Goal: Task Accomplishment & Management: Manage account settings

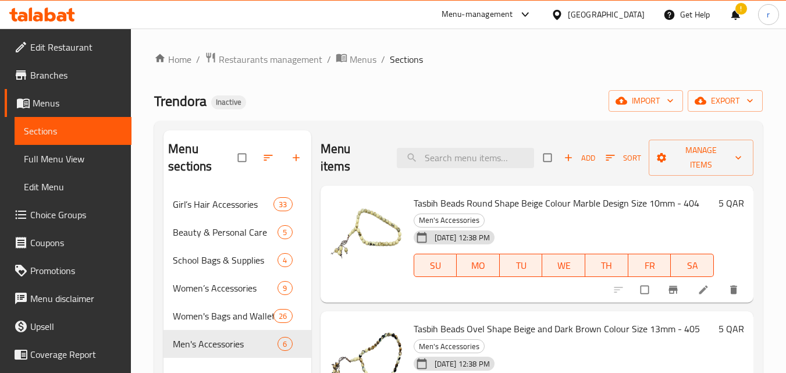
click at [63, 105] on span "Menus" at bounding box center [78, 103] width 90 height 14
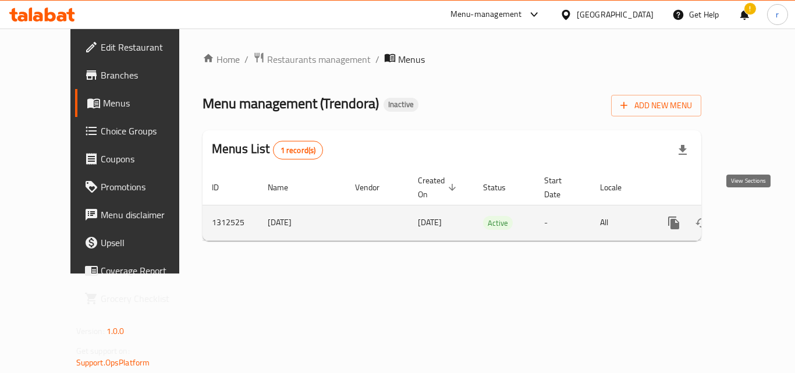
click at [750, 216] on icon "enhanced table" at bounding box center [757, 223] width 14 height 14
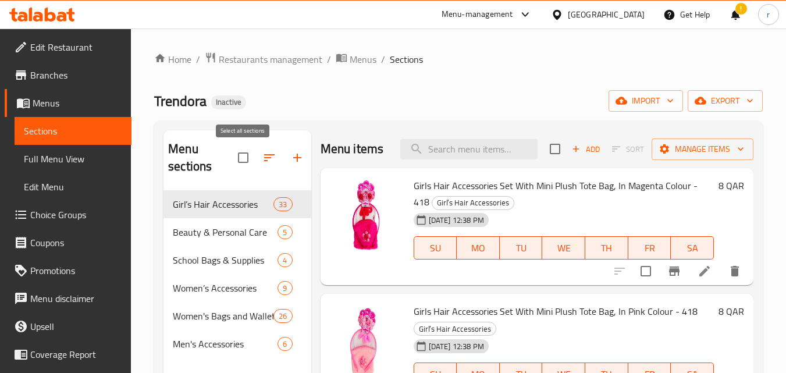
click at [247, 162] on input "checkbox" at bounding box center [243, 157] width 24 height 24
checkbox input "true"
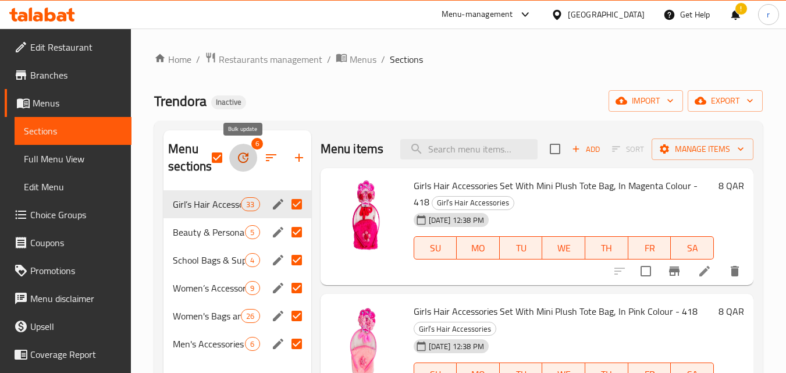
click at [251, 164] on button "button" at bounding box center [243, 158] width 28 height 28
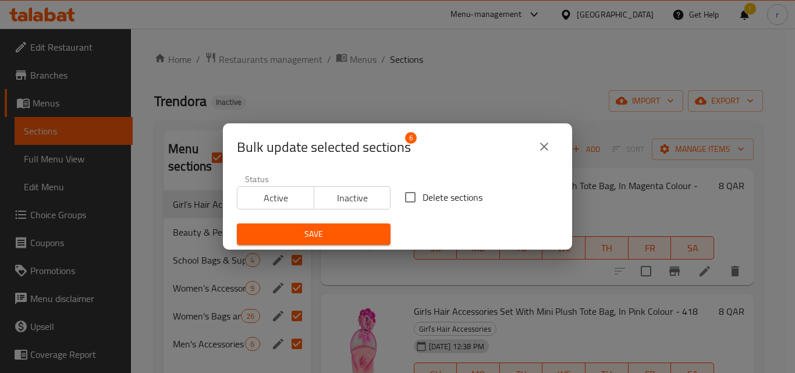
click at [405, 195] on input "Delete sections" at bounding box center [410, 197] width 24 height 24
checkbox input "true"
click at [341, 233] on span "Save" at bounding box center [313, 234] width 135 height 15
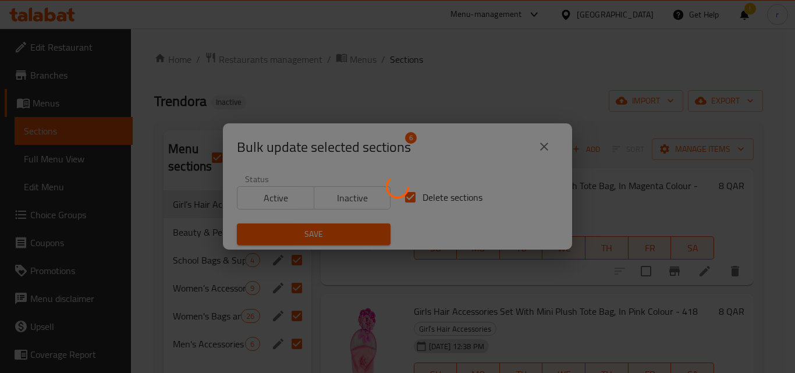
checkbox input "false"
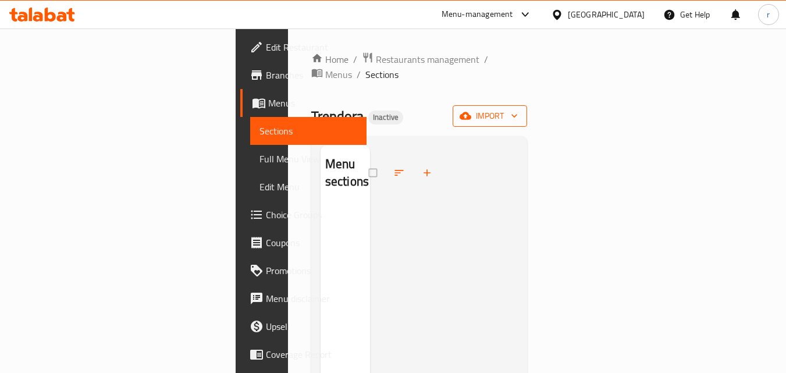
click at [518, 109] on span "import" at bounding box center [490, 116] width 56 height 15
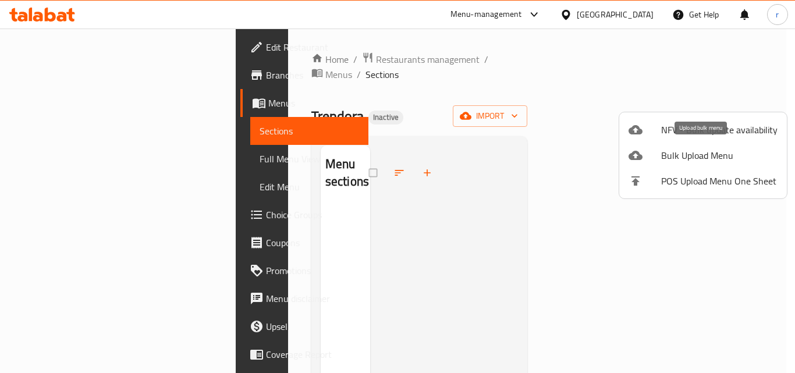
click at [682, 150] on span "Bulk Upload Menu" at bounding box center [719, 155] width 116 height 14
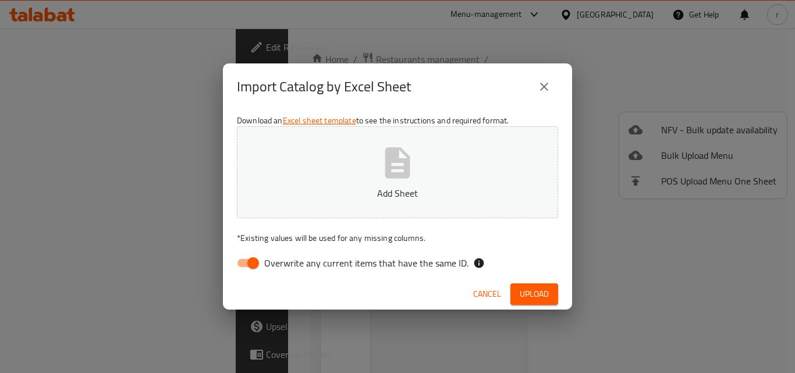
click at [262, 266] on input "Overwrite any current items that have the same ID." at bounding box center [253, 263] width 66 height 22
checkbox input "false"
click at [361, 195] on p "Add Sheet" at bounding box center [397, 193] width 285 height 14
click at [525, 290] on span "Upload" at bounding box center [534, 294] width 29 height 15
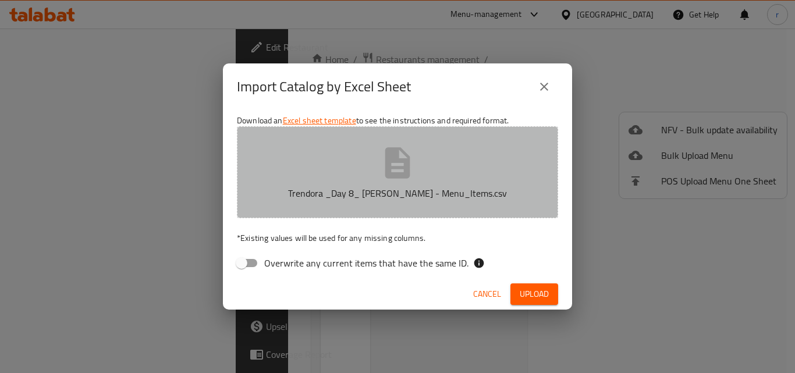
click at [336, 208] on button "Trendora _Day 8_ [PERSON_NAME] - Menu_Items.csv" at bounding box center [397, 172] width 321 height 92
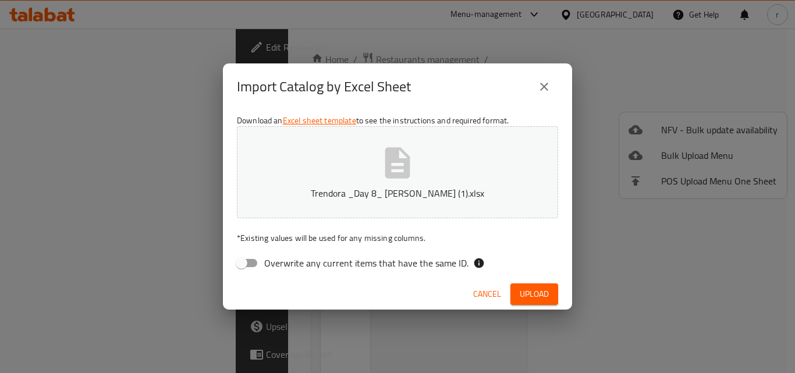
click at [522, 291] on span "Upload" at bounding box center [534, 294] width 29 height 15
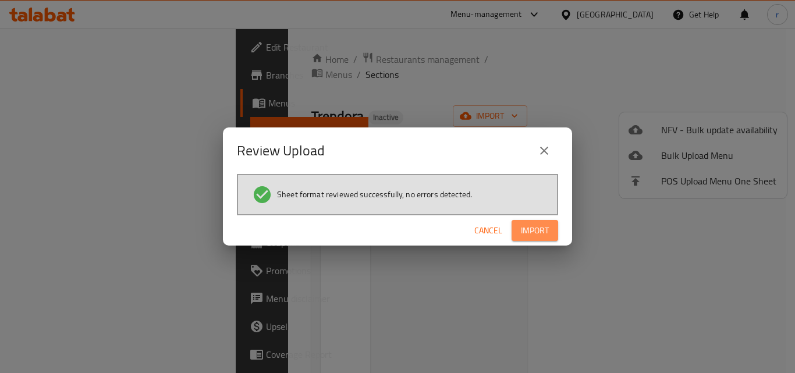
click at [529, 238] on button "Import" at bounding box center [534, 231] width 47 height 22
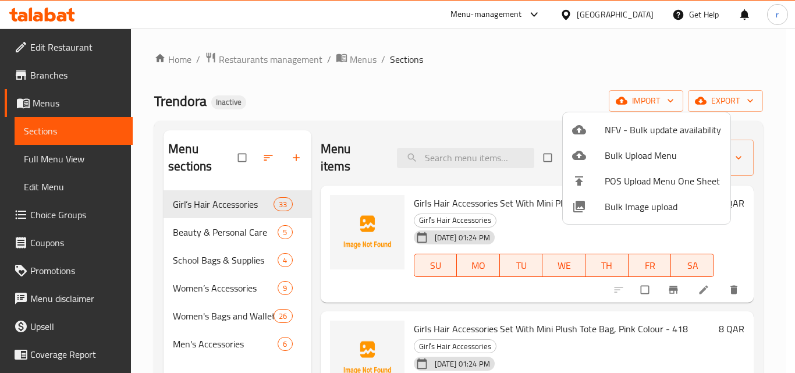
click at [464, 97] on div at bounding box center [397, 186] width 795 height 373
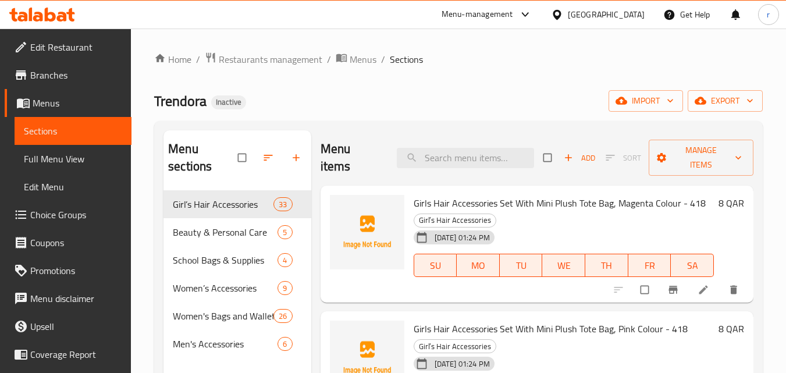
click at [472, 202] on span "Girls Hair Accessories Set With Mini Plush Tote Bag, Magenta Colour - 418" at bounding box center [560, 202] width 292 height 17
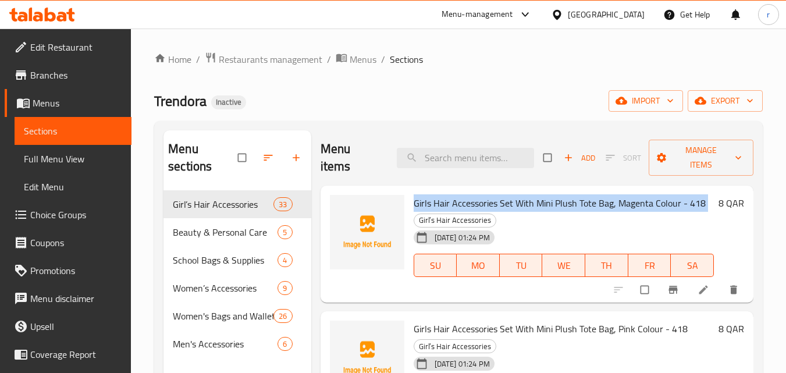
click at [472, 202] on span "Girls Hair Accessories Set With Mini Plush Tote Bag, Magenta Colour - 418" at bounding box center [560, 202] width 292 height 17
copy h6 "Girls Hair Accessories Set With Mini Plush Tote Bag, Magenta Colour - 418"
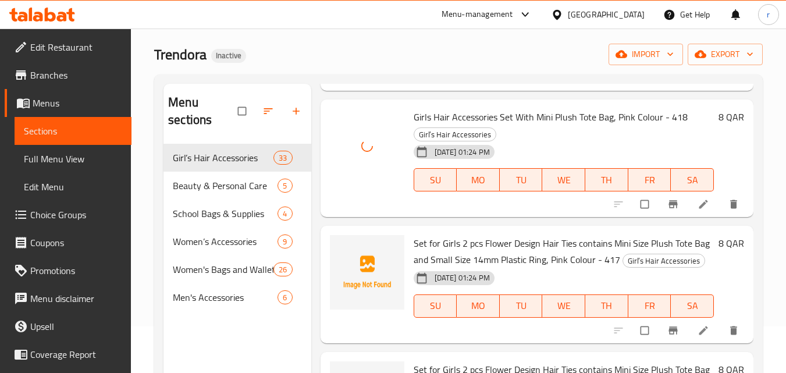
scroll to position [233, 0]
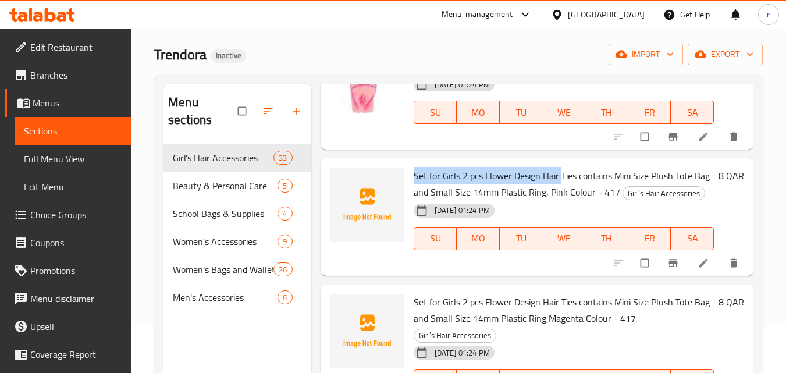
drag, startPoint x: 412, startPoint y: 176, endPoint x: 559, endPoint y: 183, distance: 146.7
click at [559, 183] on div "Set for Girls 2 pcs Flower Design Hair Ties contains Mini Size Plush Tote Bag a…" at bounding box center [563, 217] width 309 height 108
copy span "Set for Girls 2 pcs Flower Design Hair"
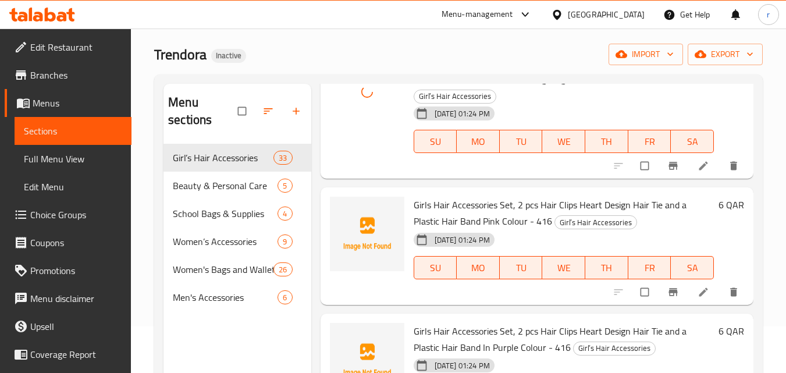
scroll to position [524, 0]
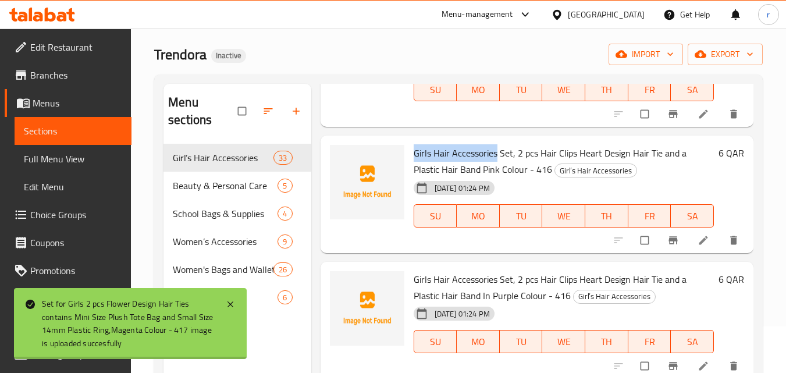
drag, startPoint x: 414, startPoint y: 170, endPoint x: 495, endPoint y: 171, distance: 80.9
click at [495, 171] on span "Girls Hair Accessories Set, 2 pcs Hair Clips Heart Design Hair Tie and a Plasti…" at bounding box center [550, 161] width 273 height 34
copy span "Girls Hair Accessories"
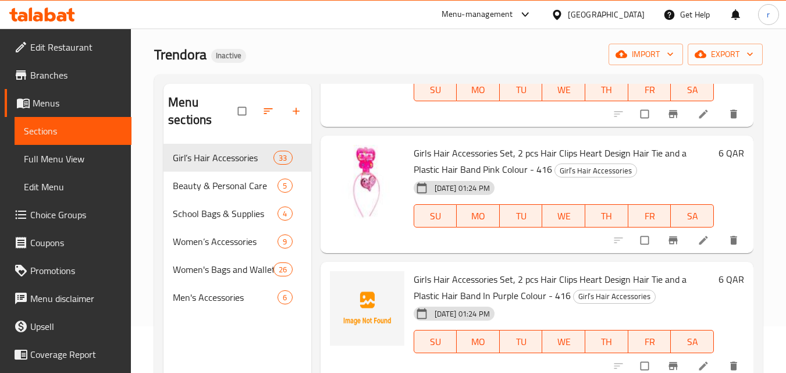
click at [535, 178] on span "Girls Hair Accessories Set, 2 pcs Hair Clips Heart Design Hair Tie and a Plasti…" at bounding box center [550, 161] width 273 height 34
drag, startPoint x: 415, startPoint y: 171, endPoint x: 522, endPoint y: 168, distance: 106.5
click at [522, 168] on span "Girls Hair Accessories Set, 2 pcs Hair Clips Heart Design Hair Tie and a Plasti…" at bounding box center [550, 161] width 273 height 34
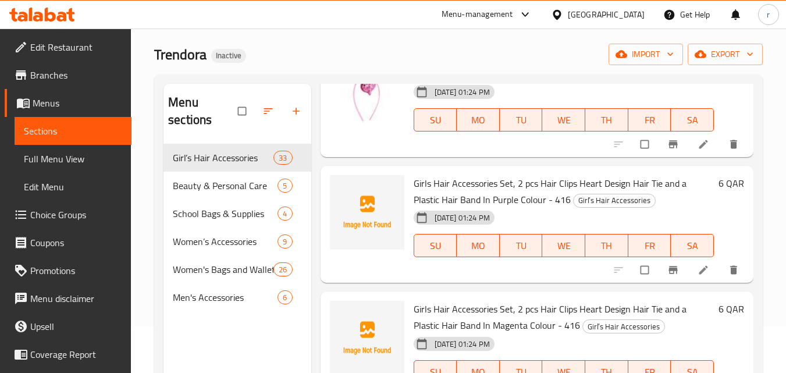
scroll to position [640, 0]
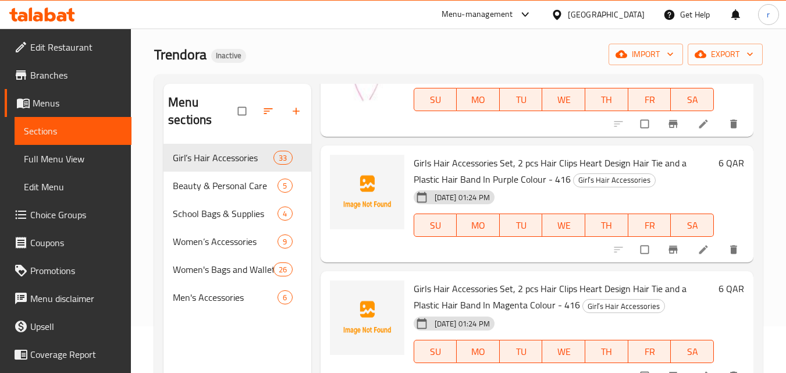
click at [432, 184] on span "Girls Hair Accessories Set, 2 pcs Hair Clips Heart Design Hair Tie and a Plasti…" at bounding box center [550, 171] width 273 height 34
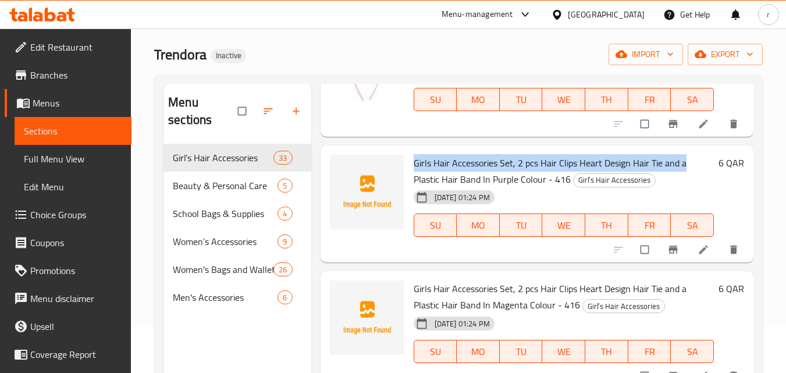
drag, startPoint x: 414, startPoint y: 182, endPoint x: 693, endPoint y: 170, distance: 279.5
click at [693, 169] on div "Girls Hair Accessories Set, 2 pcs Hair Clips Heart Design Hair Tie and a Plasti…" at bounding box center [563, 204] width 309 height 108
copy span "Girls Hair Accessories Set, 2 pcs Hair Clips Heart Design Hair Tie and a"
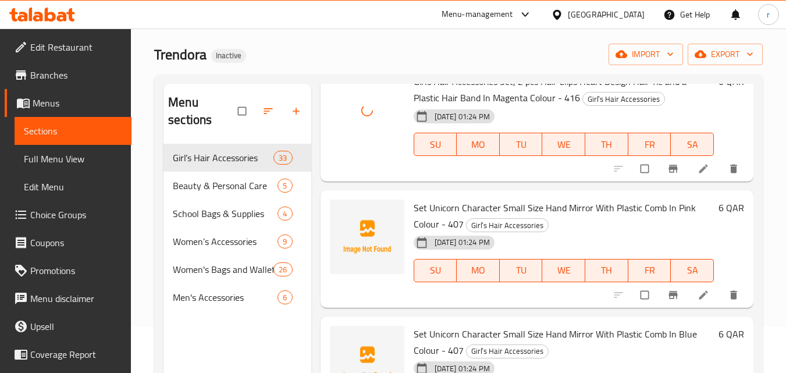
scroll to position [873, 0]
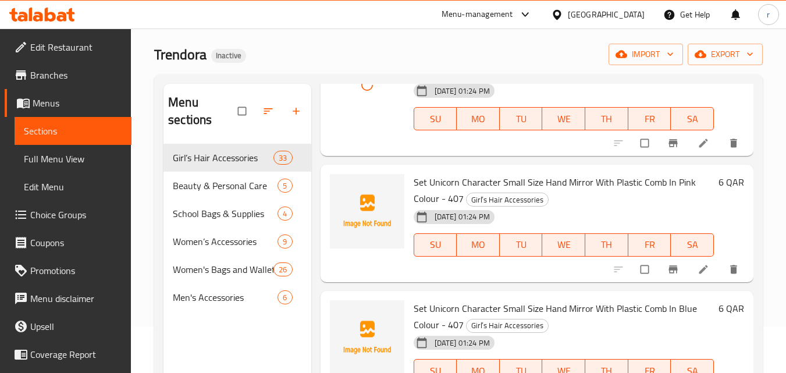
click at [412, 197] on div "Set Unicorn Character Small Size Hand Mirror With Plastic Comb In Pink Colour -…" at bounding box center [563, 223] width 309 height 108
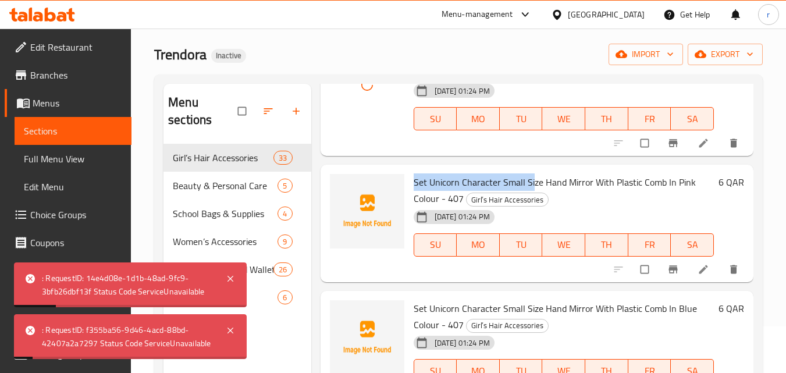
drag, startPoint x: 414, startPoint y: 198, endPoint x: 533, endPoint y: 196, distance: 119.9
click at [533, 196] on span "Set Unicorn Character Small Size Hand Mirror With Plastic Comb In Pink Colour -…" at bounding box center [555, 190] width 282 height 34
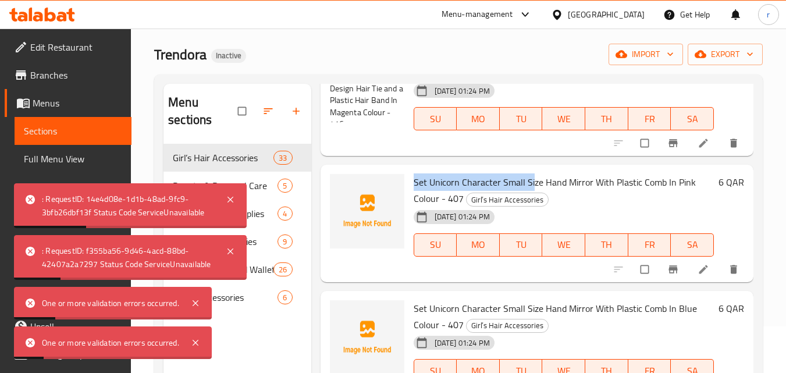
click at [464, 190] on span "Set Unicorn Character Small Size Hand Mirror With Plastic Comb In Pink Colour -…" at bounding box center [555, 190] width 282 height 34
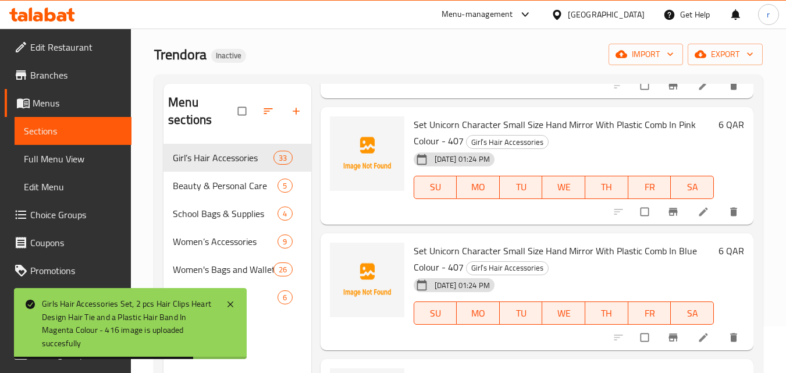
scroll to position [931, 0]
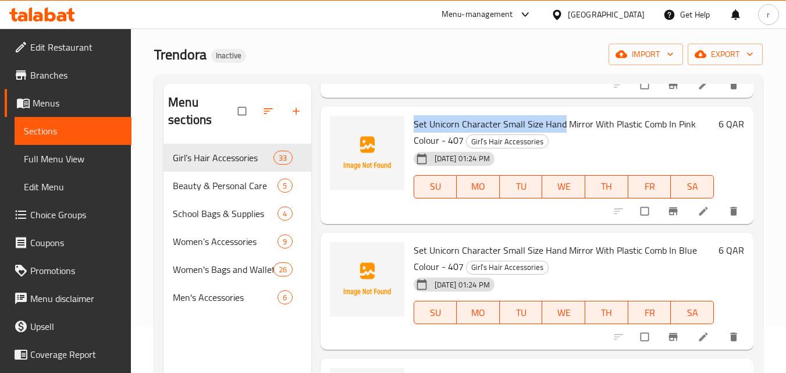
drag, startPoint x: 414, startPoint y: 144, endPoint x: 561, endPoint y: 143, distance: 147.2
click at [561, 143] on span "Set Unicorn Character Small Size Hand Mirror With Plastic Comb In Pink Colour -…" at bounding box center [555, 132] width 282 height 34
copy span "Set Unicorn Character Small Size Hand"
click at [528, 141] on span "Set Unicorn Character Small Size Hand Mirror With Plastic Comb In Pink Colour -…" at bounding box center [555, 132] width 282 height 34
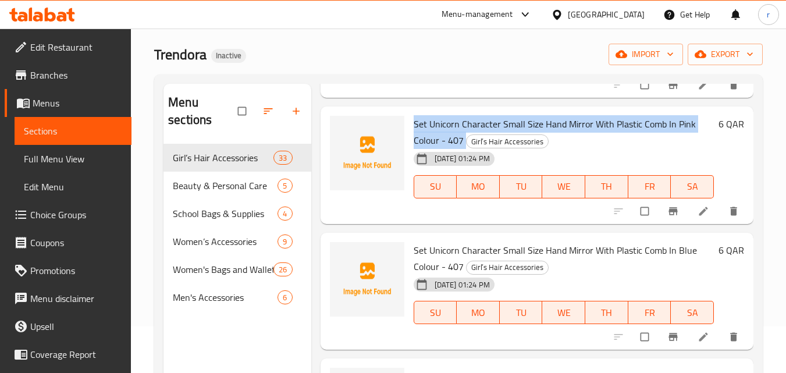
click at [528, 141] on span "Set Unicorn Character Small Size Hand Mirror With Plastic Comb In Pink Colour -…" at bounding box center [555, 132] width 282 height 34
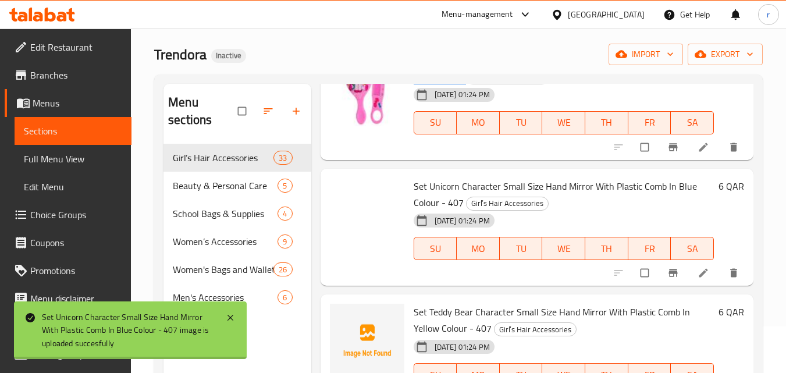
scroll to position [1047, 0]
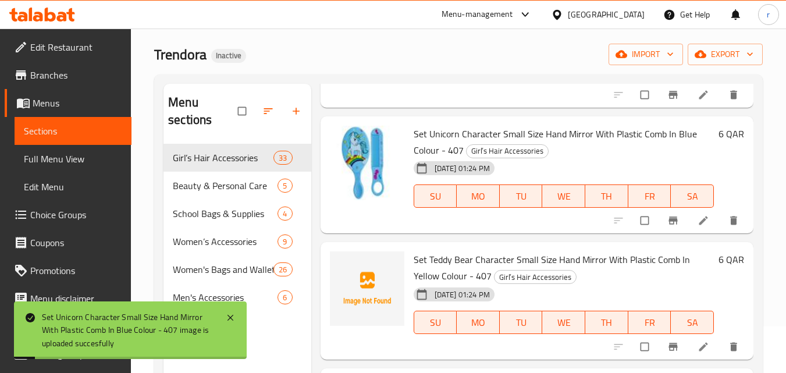
click at [430, 147] on span "Set Unicorn Character Small Size Hand Mirror With Plastic Comb In Blue Colour -…" at bounding box center [555, 142] width 283 height 34
click at [429, 147] on span "Set Unicorn Character Small Size Hand Mirror With Plastic Comb In Blue Colour -…" at bounding box center [555, 142] width 283 height 34
click at [428, 147] on span "Set Unicorn Character Small Size Hand Mirror With Plastic Comb In Blue Colour -…" at bounding box center [555, 142] width 283 height 34
click at [425, 153] on span "Set Unicorn Character Small Size Hand Mirror With Plastic Comb In Blue Colour -…" at bounding box center [555, 142] width 283 height 34
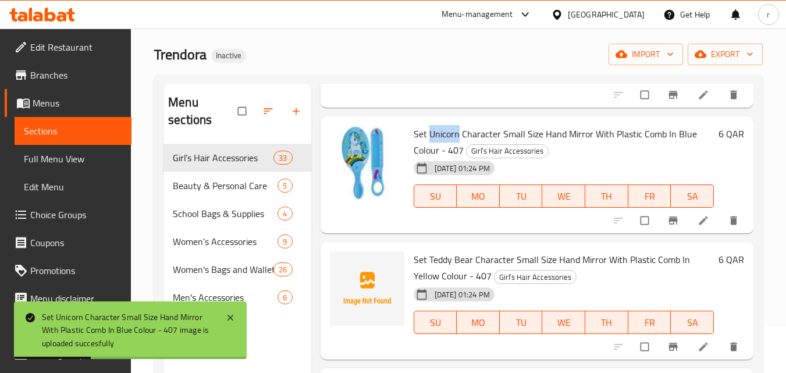
click at [425, 153] on span "Set Unicorn Character Small Size Hand Mirror With Plastic Comb In Blue Colour -…" at bounding box center [555, 142] width 283 height 34
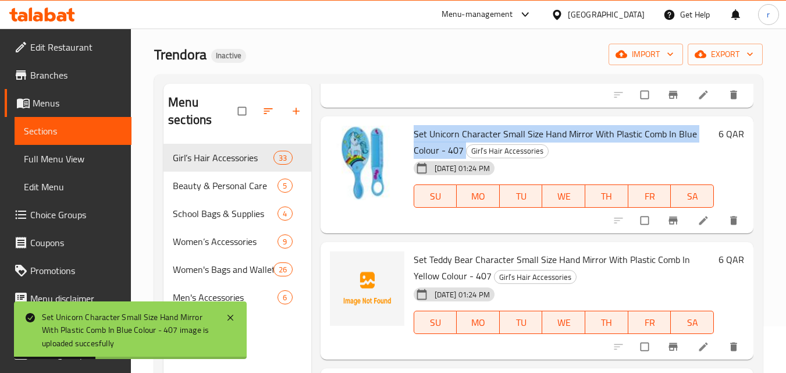
click at [425, 153] on span "Set Unicorn Character Small Size Hand Mirror With Plastic Comb In Blue Colour -…" at bounding box center [555, 142] width 283 height 34
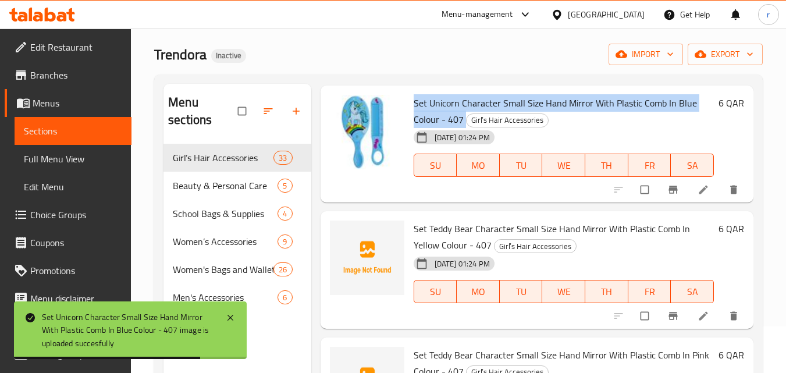
scroll to position [1105, 0]
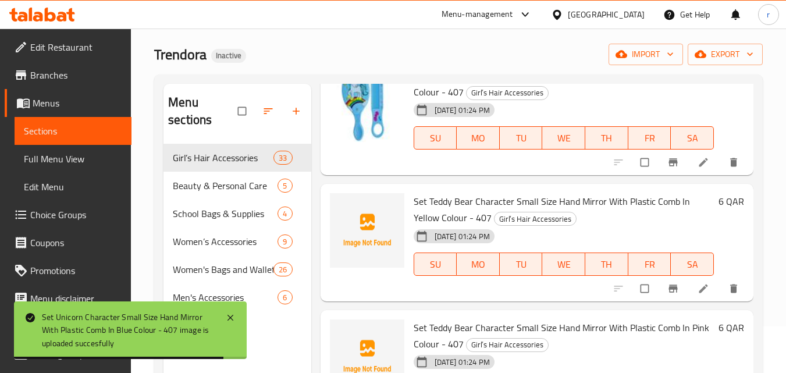
click at [440, 214] on span "Set Teddy Bear Character Small Size Hand Mirror With Plastic Comb In Yellow Col…" at bounding box center [552, 210] width 276 height 34
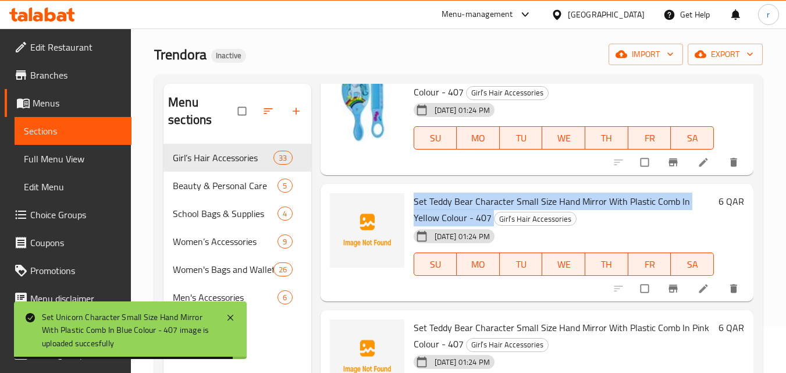
click at [440, 214] on span "Set Teddy Bear Character Small Size Hand Mirror With Plastic Comb In Yellow Col…" at bounding box center [552, 210] width 276 height 34
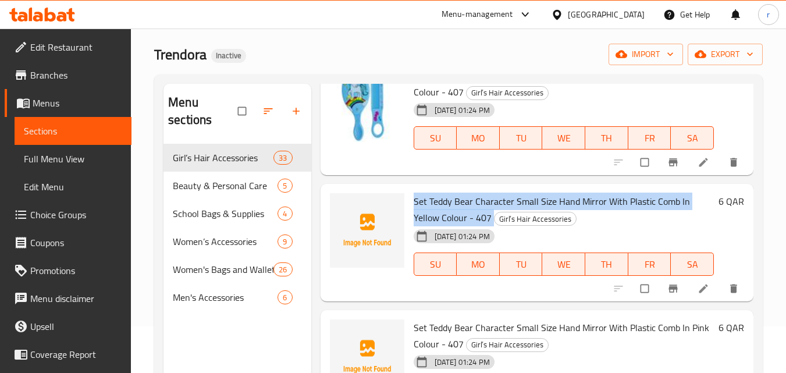
click at [431, 215] on span "Set Teddy Bear Character Small Size Hand Mirror With Plastic Comb In Yellow Col…" at bounding box center [552, 210] width 276 height 34
click at [417, 215] on span "Set Teddy Bear Character Small Size Hand Mirror With Plastic Comb In Yellow Col…" at bounding box center [552, 210] width 276 height 34
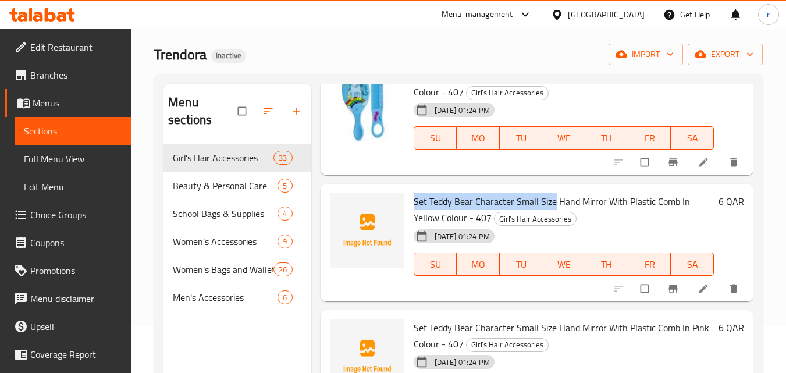
drag, startPoint x: 413, startPoint y: 218, endPoint x: 554, endPoint y: 219, distance: 140.8
click at [554, 219] on span "Set Teddy Bear Character Small Size Hand Mirror With Plastic Comb In Yellow Col…" at bounding box center [552, 210] width 276 height 34
copy span "Set Teddy Bear Character Small Size"
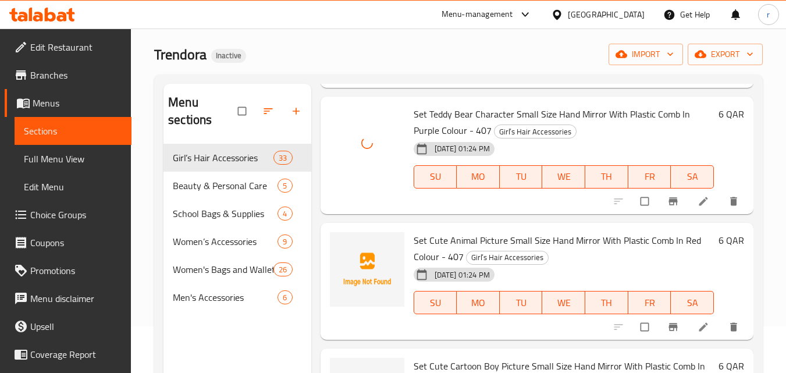
scroll to position [1687, 0]
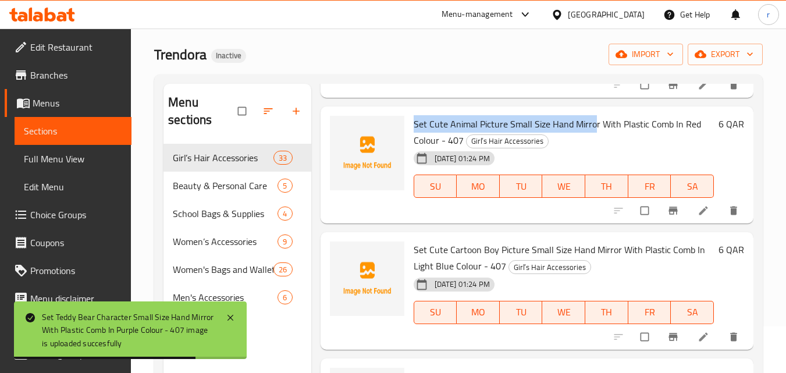
drag, startPoint x: 414, startPoint y: 141, endPoint x: 593, endPoint y: 144, distance: 179.8
click at [593, 144] on span "Set Cute Animal Picture Small Size Hand Mirror With Plastic Comb In Red Colour …" at bounding box center [557, 132] width 287 height 34
copy span "Set Cute Animal Picture Small Size Hand Mirro"
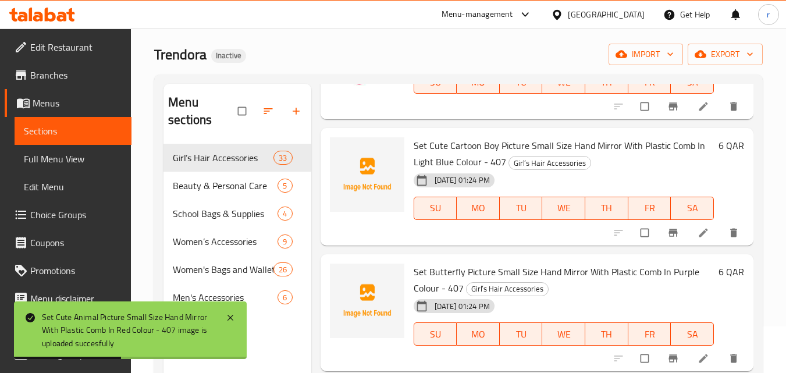
scroll to position [1803, 0]
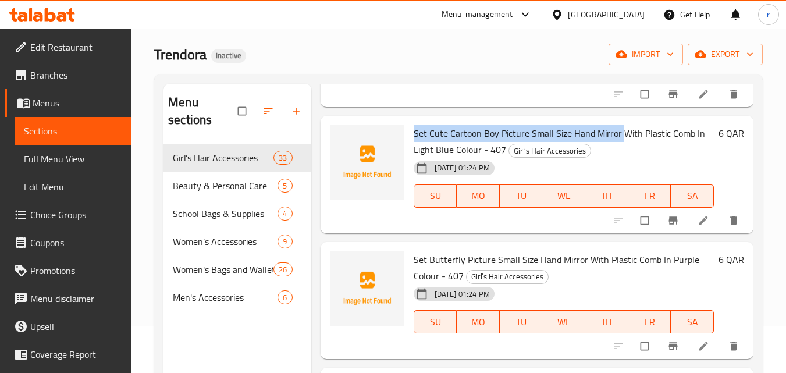
drag, startPoint x: 414, startPoint y: 152, endPoint x: 619, endPoint y: 154, distance: 204.8
click at [619, 154] on span "Set Cute Cartoon Boy Picture Small Size Hand Mirror With Plastic Comb In Light …" at bounding box center [559, 141] width 291 height 34
copy span "Set Cute Cartoon Boy Picture Small Size Hand Mirror"
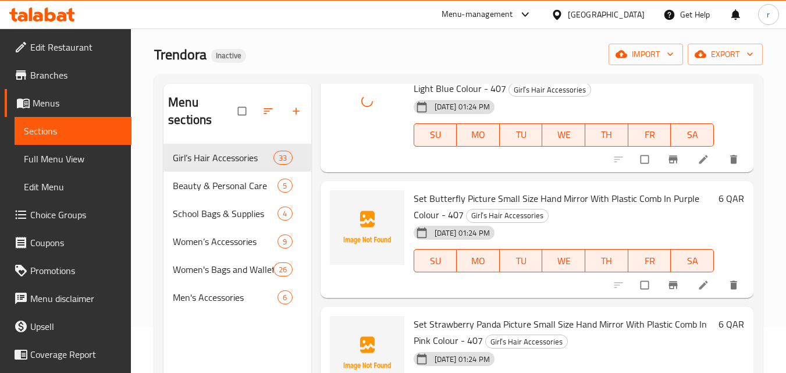
scroll to position [1920, 0]
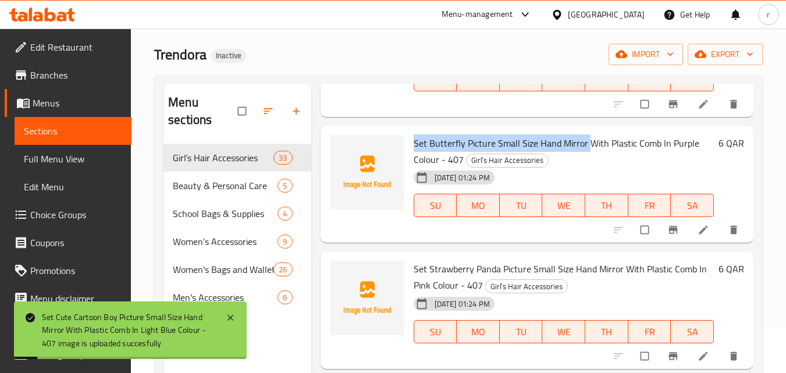
drag, startPoint x: 414, startPoint y: 160, endPoint x: 585, endPoint y: 159, distance: 171.6
click at [585, 159] on span "Set Butterfly Picture Small Size Hand Mirror With Plastic Comb In Purple Colour…" at bounding box center [557, 151] width 286 height 34
copy span "Set Butterfly Picture Small Size Hand Mirror"
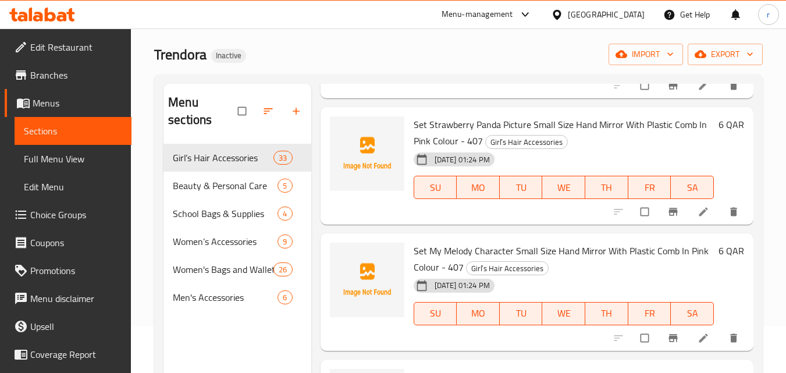
scroll to position [2036, 0]
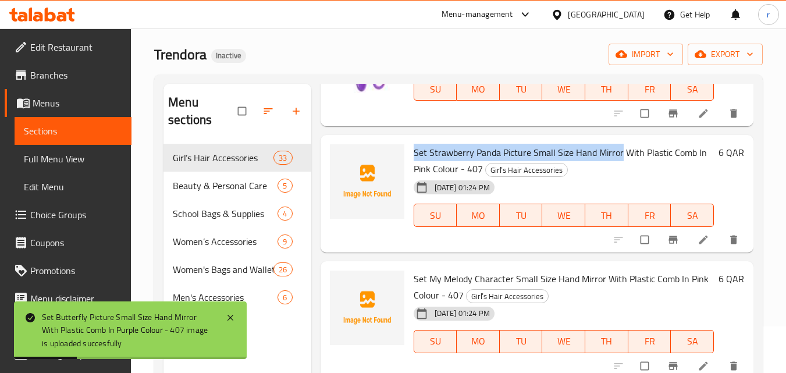
drag, startPoint x: 412, startPoint y: 172, endPoint x: 620, endPoint y: 170, distance: 207.1
click at [620, 170] on div "Set Strawberry Panda Picture Small Size Hand Mirror With Plastic Comb In Pink C…" at bounding box center [563, 194] width 309 height 108
copy span "Set Strawberry Panda Picture Small Size Hand Mirror"
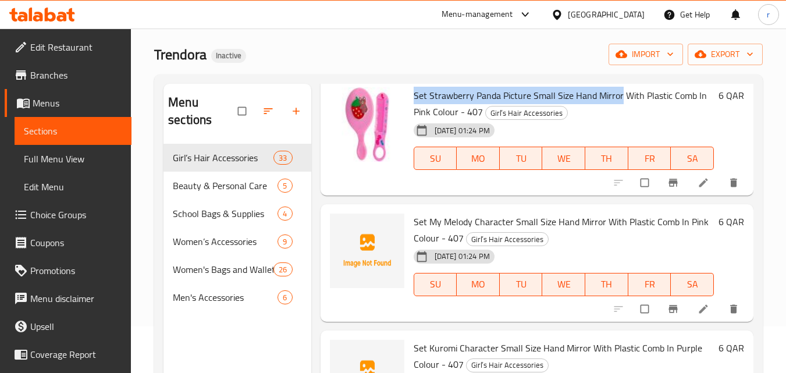
scroll to position [2151, 0]
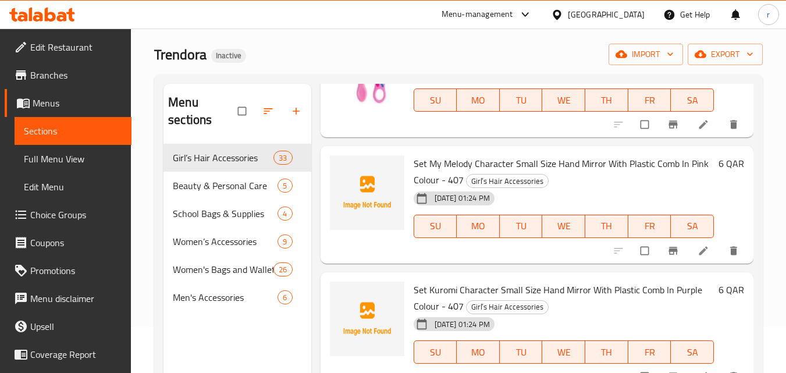
click at [443, 179] on span "Set My Melody Character Small Size Hand Mirror With Plastic Comb In Pink Colour…" at bounding box center [561, 172] width 295 height 34
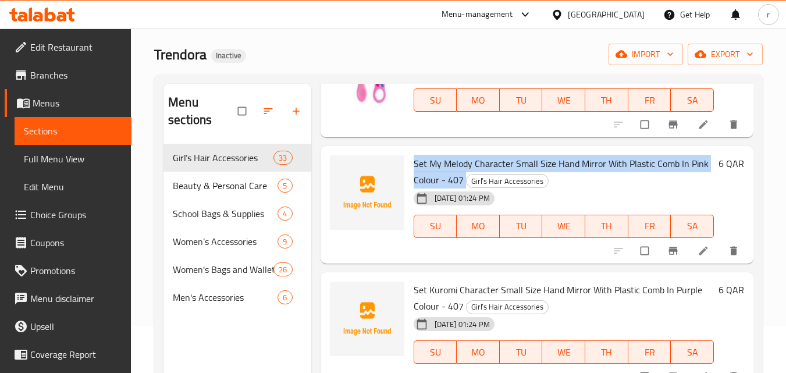
click at [443, 179] on span "Set My Melody Character Small Size Hand Mirror With Plastic Comb In Pink Colour…" at bounding box center [561, 172] width 295 height 34
click at [433, 179] on span "Set My Melody Character Small Size Hand Mirror With Plastic Comb In Pink Colour…" at bounding box center [561, 172] width 295 height 34
drag, startPoint x: 414, startPoint y: 179, endPoint x: 607, endPoint y: 179, distance: 193.1
click at [607, 179] on span "Set My Melody Character Small Size Hand Mirror With Plastic Comb In Pink Colour…" at bounding box center [561, 172] width 295 height 34
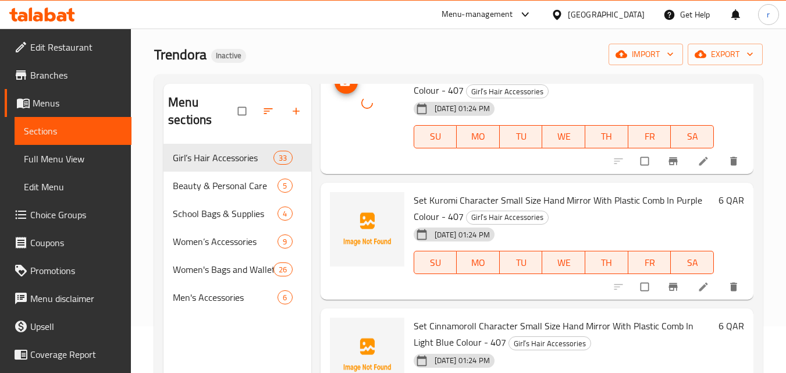
scroll to position [2326, 0]
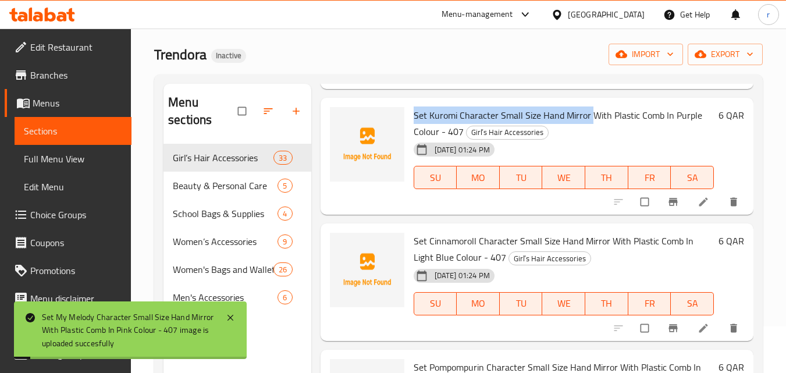
drag, startPoint x: 414, startPoint y: 132, endPoint x: 589, endPoint y: 133, distance: 175.7
click at [589, 133] on span "Set Kuromi Character Small Size Hand Mirror With Plastic Comb In Purple Colour …" at bounding box center [558, 123] width 289 height 34
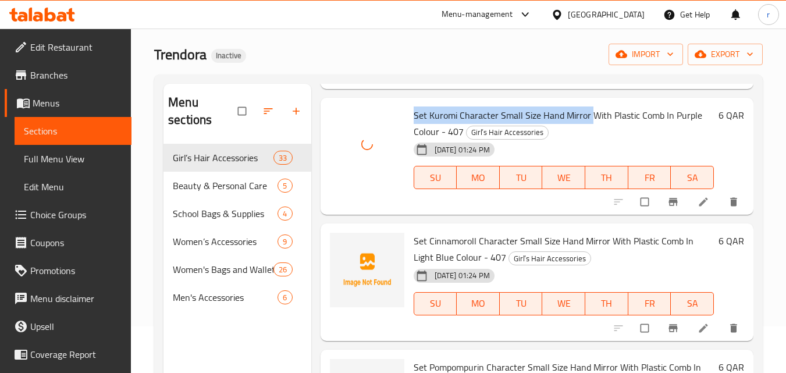
scroll to position [2384, 0]
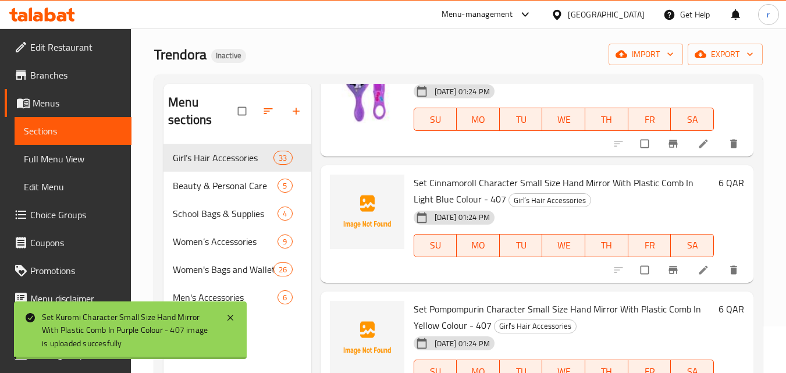
click at [413, 197] on div "Set Cinnamoroll Character Small Size Hand Mirror With Plastic Comb In Light Blu…" at bounding box center [563, 224] width 309 height 108
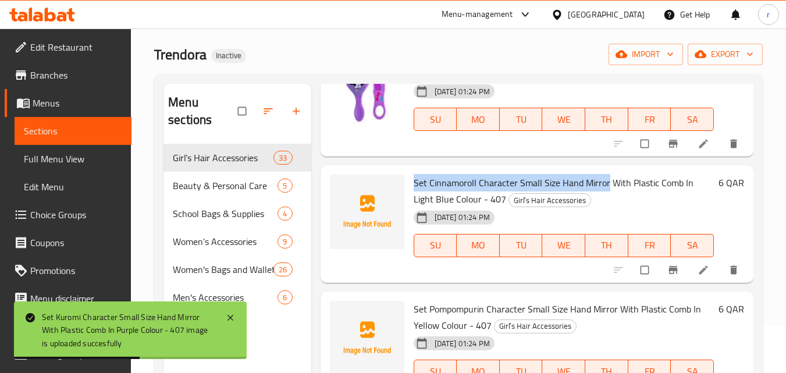
drag, startPoint x: 425, startPoint y: 197, endPoint x: 605, endPoint y: 204, distance: 179.9
click at [605, 204] on span "Set Cinnamoroll Character Small Size Hand Mirror With Plastic Comb In Light Blu…" at bounding box center [554, 191] width 280 height 34
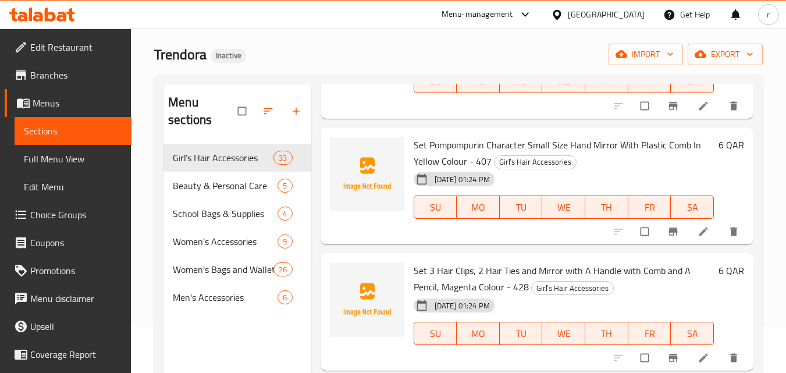
scroll to position [2559, 0]
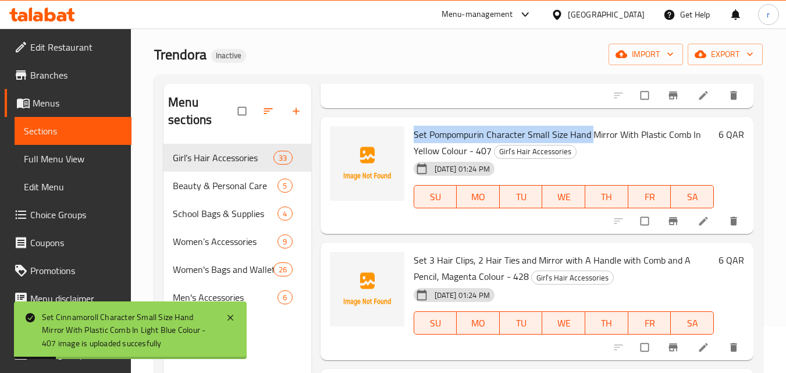
drag, startPoint x: 414, startPoint y: 149, endPoint x: 590, endPoint y: 154, distance: 176.9
click at [590, 154] on span "Set Pompompurin Character Small Size Hand Mirror With Plastic Comb In Yellow Co…" at bounding box center [557, 143] width 287 height 34
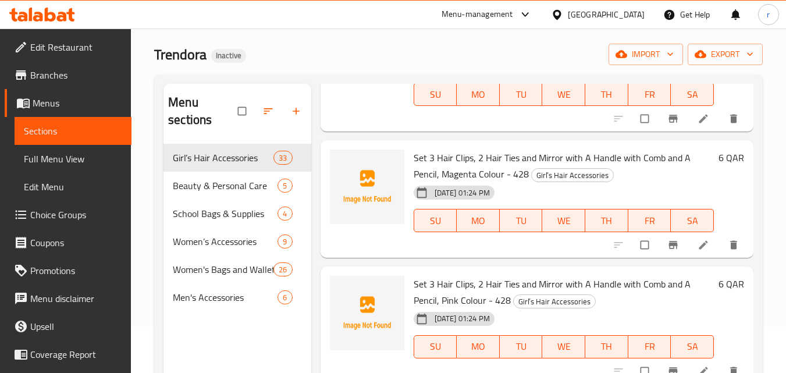
scroll to position [2675, 0]
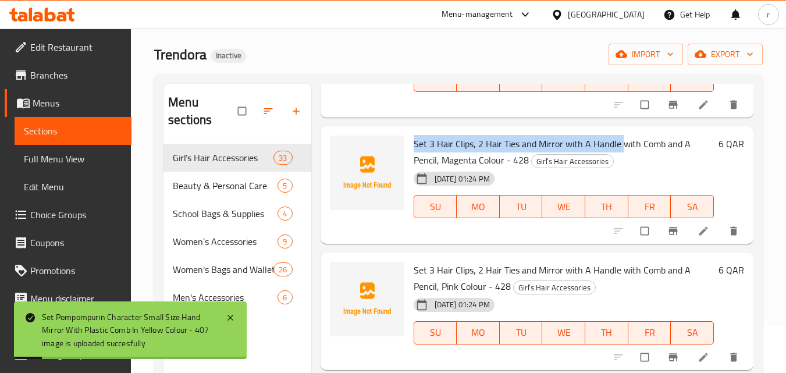
drag, startPoint x: 412, startPoint y: 159, endPoint x: 623, endPoint y: 164, distance: 210.6
click at [623, 164] on div "Set 3 Hair Clips, 2 Hair Ties and Mirror with A Handle with Comb and A Pencil, …" at bounding box center [563, 185] width 309 height 108
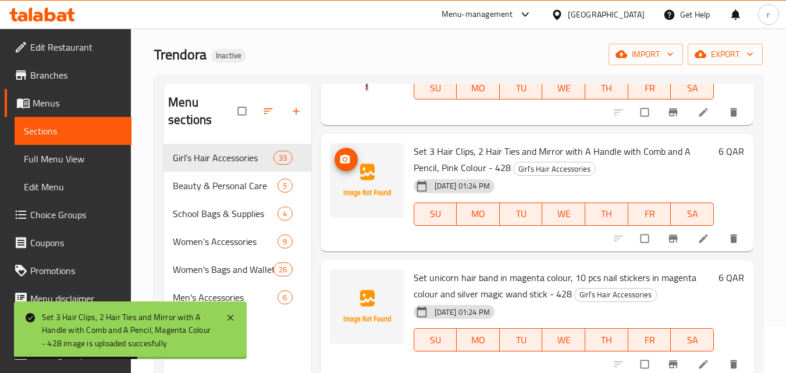
scroll to position [2791, 0]
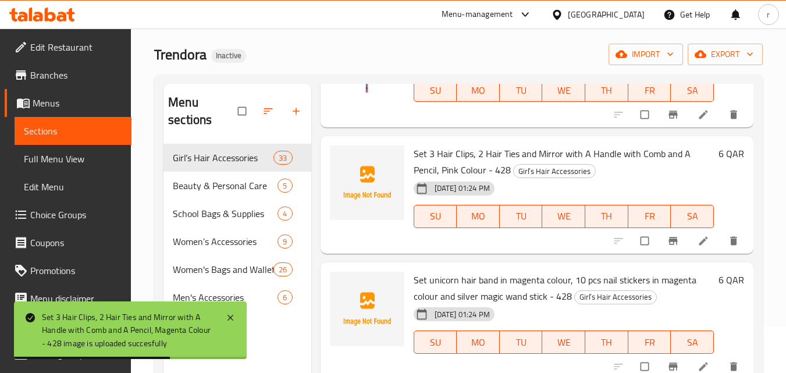
click at [415, 166] on span "Set 3 Hair Clips, 2 Hair Ties and Mirror with A Handle with Comb and A Pencil, …" at bounding box center [552, 162] width 277 height 34
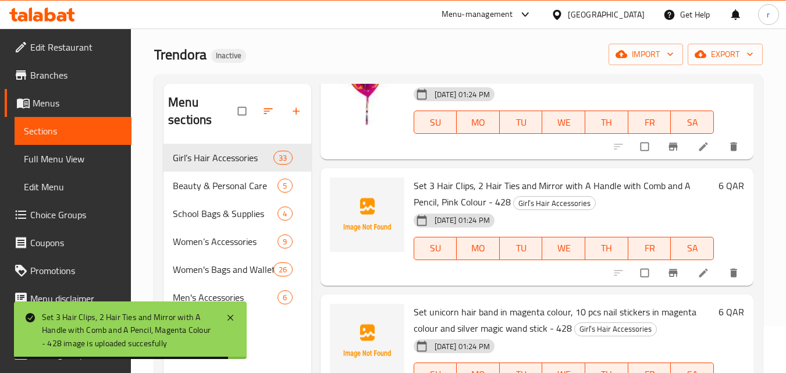
scroll to position [2733, 0]
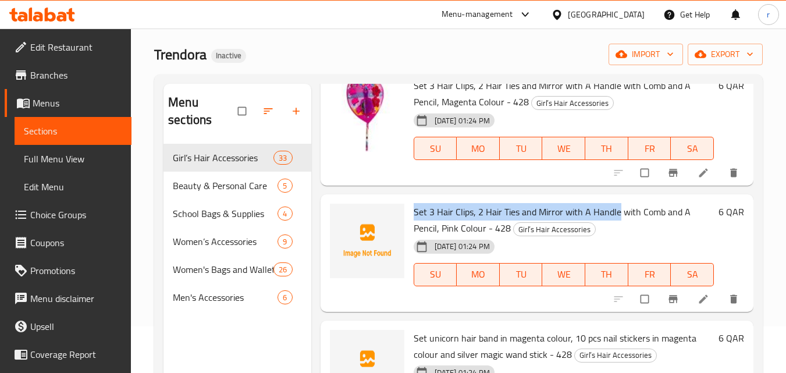
drag, startPoint x: 413, startPoint y: 230, endPoint x: 616, endPoint y: 229, distance: 203.0
click at [616, 229] on span "Set 3 Hair Clips, 2 Hair Ties and Mirror with A Handle with Comb and A Pencil, …" at bounding box center [552, 220] width 277 height 34
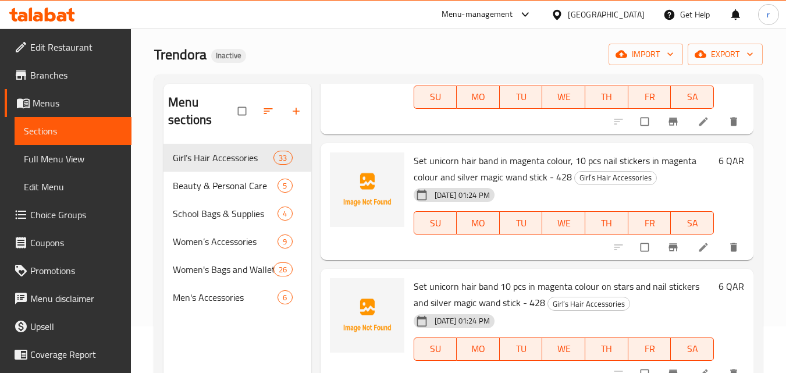
scroll to position [2966, 0]
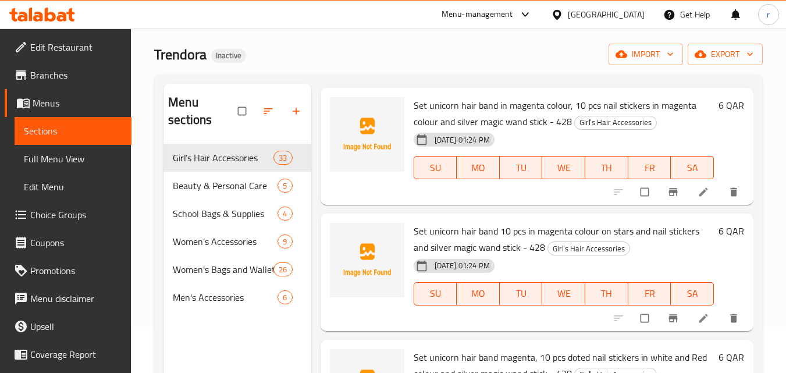
click at [415, 120] on div "Set unicorn hair band in magenta colour, 10 pcs nail stickers in magenta colour…" at bounding box center [563, 146] width 309 height 108
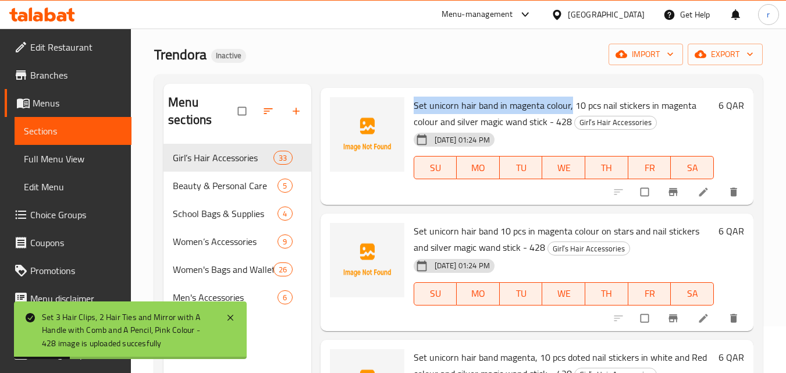
drag, startPoint x: 415, startPoint y: 120, endPoint x: 569, endPoint y: 129, distance: 153.8
click at [569, 129] on span "Set unicorn hair band in magenta colour, 10 pcs nail stickers in magenta colour…" at bounding box center [555, 114] width 283 height 34
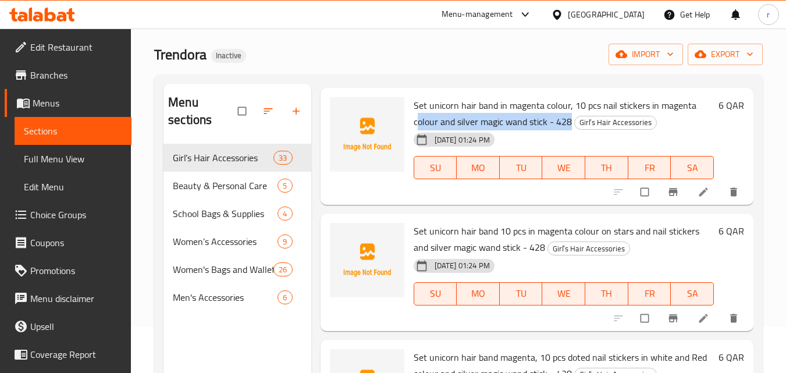
drag, startPoint x: 416, startPoint y: 138, endPoint x: 569, endPoint y: 141, distance: 153.0
click at [569, 130] on span "Set unicorn hair band in magenta colour, 10 pcs nail stickers in magenta colour…" at bounding box center [555, 114] width 283 height 34
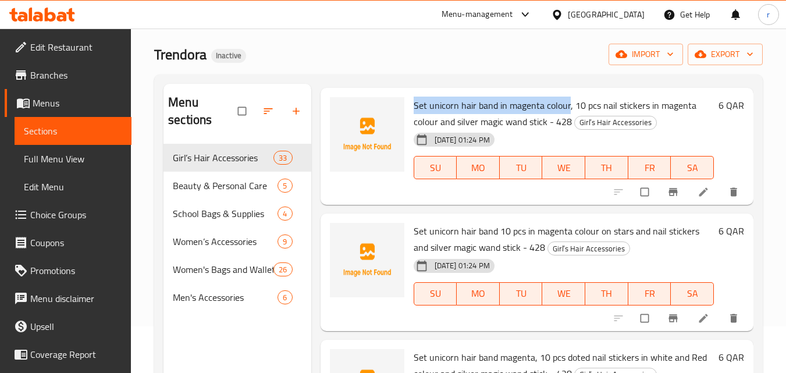
drag, startPoint x: 415, startPoint y: 120, endPoint x: 567, endPoint y: 122, distance: 152.4
click at [567, 122] on span "Set unicorn hair band in magenta colour, 10 pcs nail stickers in magenta colour…" at bounding box center [555, 114] width 283 height 34
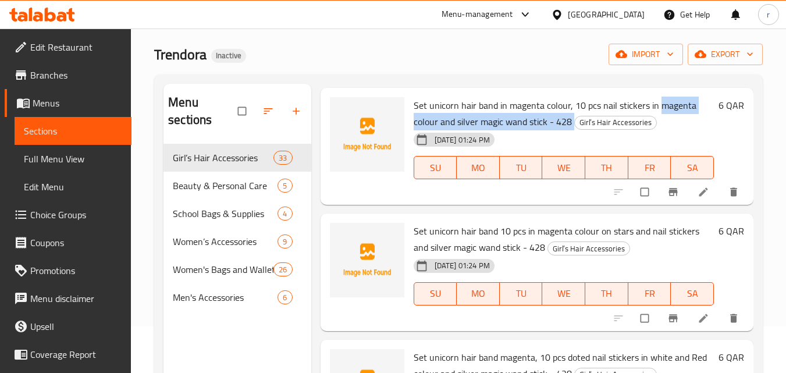
drag, startPoint x: 657, startPoint y: 120, endPoint x: 571, endPoint y: 139, distance: 87.6
click at [571, 130] on h6 "Set unicorn hair band in magenta colour, 10 pcs nail stickers in magenta colour…" at bounding box center [564, 113] width 300 height 33
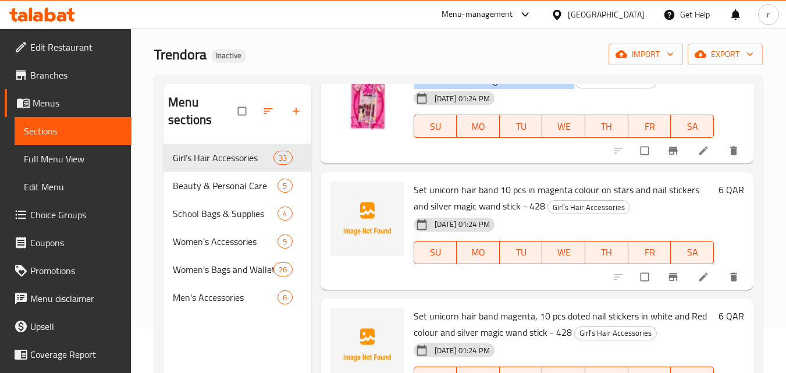
scroll to position [3024, 0]
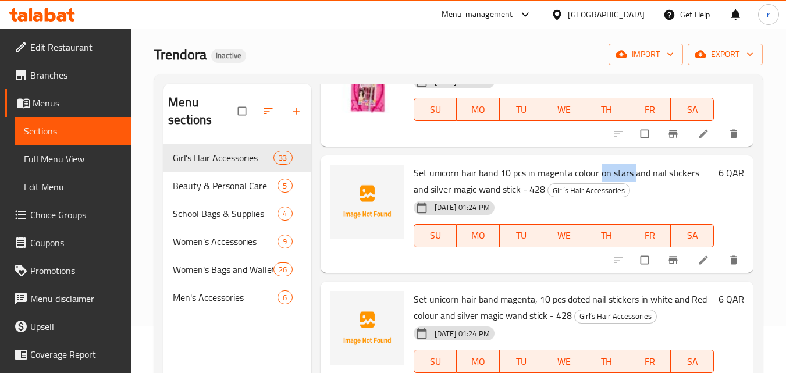
drag, startPoint x: 600, startPoint y: 190, endPoint x: 634, endPoint y: 190, distance: 33.7
click at [634, 190] on span "Set unicorn hair band 10 pcs in magenta colour on stars and nail stickers and s…" at bounding box center [557, 181] width 286 height 34
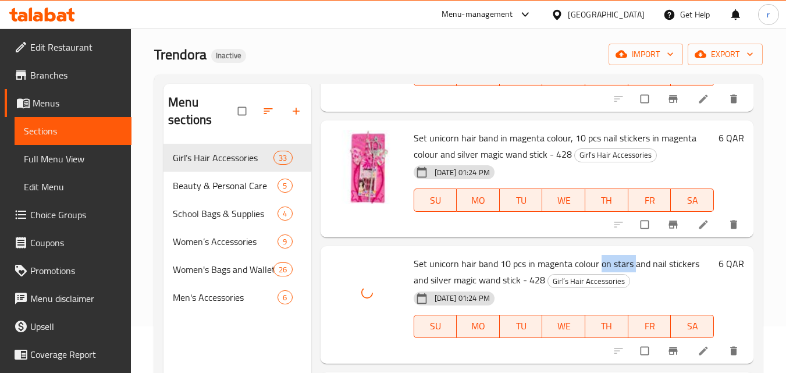
scroll to position [2908, 0]
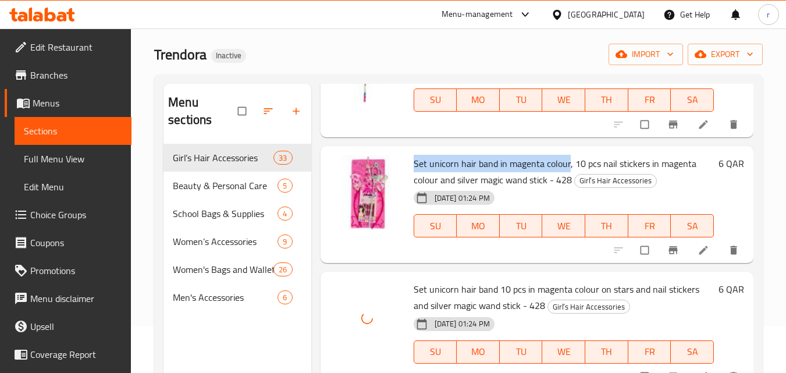
drag, startPoint x: 412, startPoint y: 179, endPoint x: 568, endPoint y: 184, distance: 155.4
click at [568, 184] on div "Set unicorn hair band in magenta colour, 10 pcs nail stickers in magenta colour…" at bounding box center [563, 205] width 309 height 108
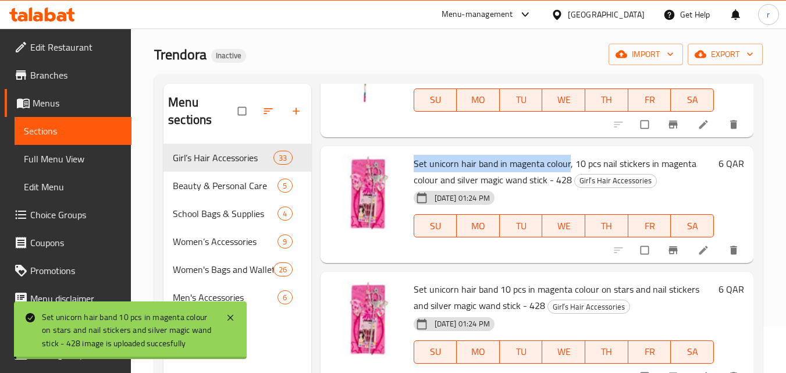
click at [427, 179] on span "Set unicorn hair band in magenta colour, 10 pcs nail stickers in magenta colour…" at bounding box center [555, 172] width 283 height 34
drag, startPoint x: 414, startPoint y: 183, endPoint x: 458, endPoint y: 181, distance: 44.9
click at [458, 181] on span "Set unicorn hair band in magenta colour, 10 pcs nail stickers in magenta colour…" at bounding box center [555, 172] width 283 height 34
click at [454, 181] on span "Set unicorn hair band in magenta colour, 10 pcs nail stickers in magenta colour…" at bounding box center [555, 172] width 283 height 34
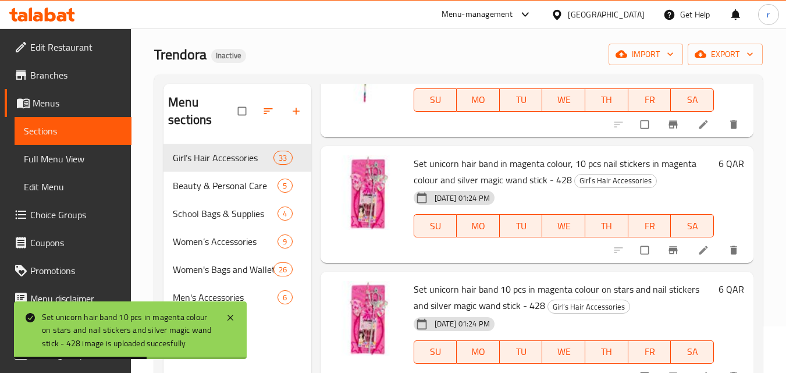
click at [414, 180] on div "Set unicorn hair band in magenta colour, 10 pcs nail stickers in magenta colour…" at bounding box center [563, 205] width 309 height 108
drag, startPoint x: 414, startPoint y: 180, endPoint x: 485, endPoint y: 176, distance: 71.1
click at [423, 180] on span "Set unicorn hair band in magenta colour, 10 pcs nail stickers in magenta colour…" at bounding box center [555, 172] width 283 height 34
drag, startPoint x: 485, startPoint y: 176, endPoint x: 542, endPoint y: 179, distance: 57.1
click at [542, 179] on span "Set unicorn hair band in magenta colour, 10 pcs nail stickers in magenta colour…" at bounding box center [555, 172] width 283 height 34
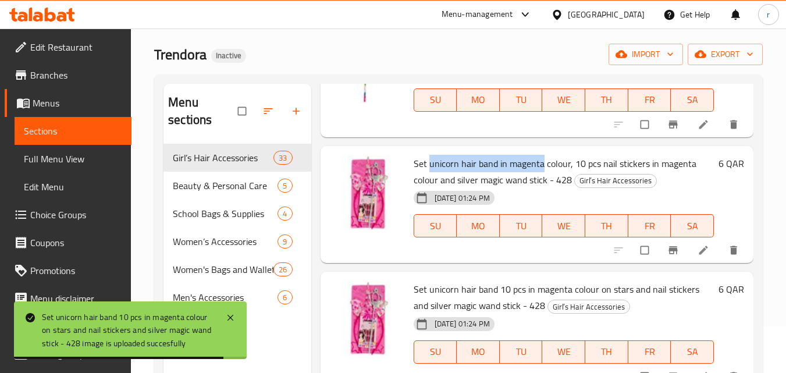
click at [479, 179] on span "Set unicorn hair band in magenta colour, 10 pcs nail stickers in magenta colour…" at bounding box center [555, 172] width 283 height 34
click at [417, 181] on span "Set unicorn hair band in magenta colour, 10 pcs nail stickers in magenta colour…" at bounding box center [555, 172] width 283 height 34
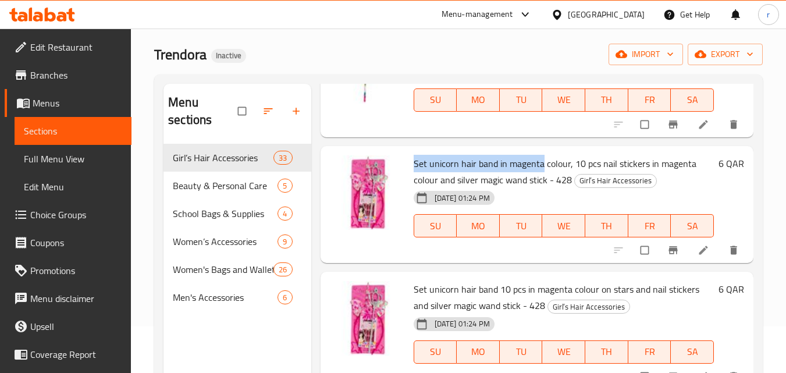
drag, startPoint x: 414, startPoint y: 181, endPoint x: 542, endPoint y: 173, distance: 128.8
click at [542, 173] on span "Set unicorn hair band in magenta colour, 10 pcs nail stickers in magenta colour…" at bounding box center [555, 172] width 283 height 34
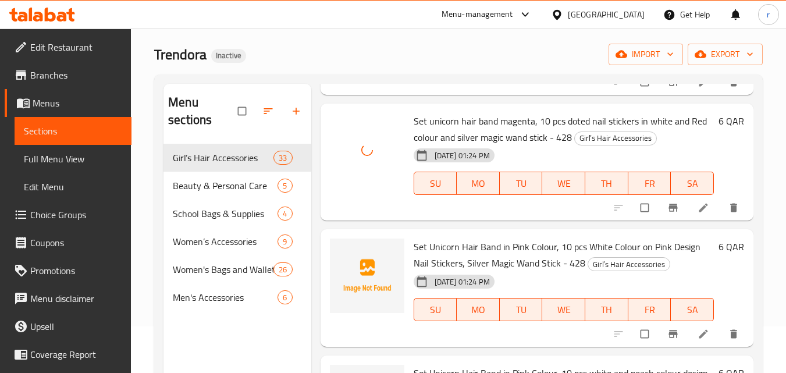
scroll to position [3315, 0]
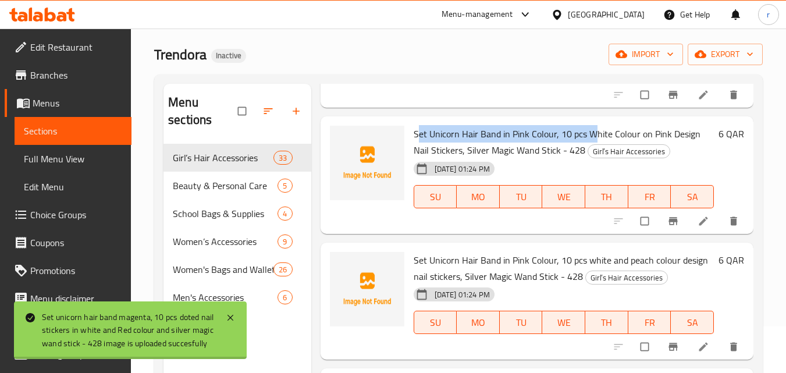
drag, startPoint x: 417, startPoint y: 152, endPoint x: 593, endPoint y: 154, distance: 176.3
click at [593, 154] on span "Set Unicorn Hair Band in Pink Colour, 10 pcs White Colour on Pink Design Nail S…" at bounding box center [557, 142] width 287 height 34
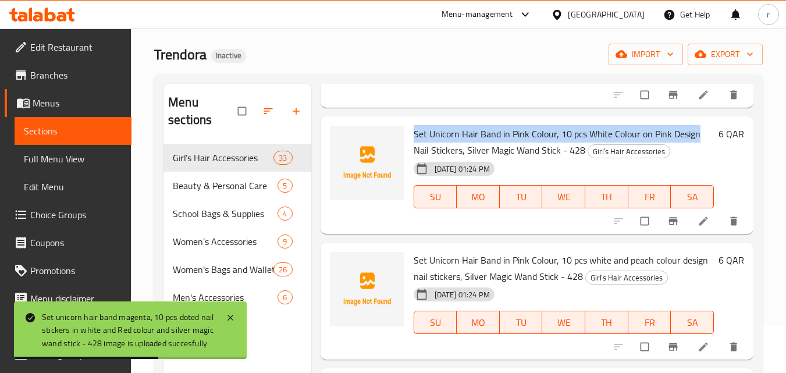
drag, startPoint x: 414, startPoint y: 148, endPoint x: 695, endPoint y: 154, distance: 281.6
click at [695, 154] on span "Set Unicorn Hair Band in Pink Colour, 10 pcs White Colour on Pink Design Nail S…" at bounding box center [557, 142] width 287 height 34
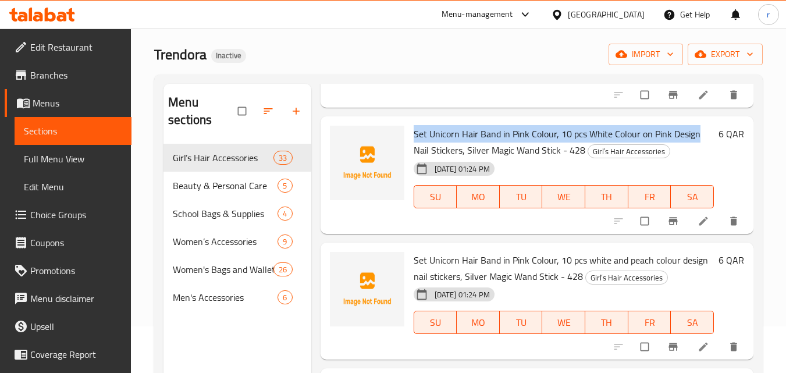
click at [442, 150] on span "Set Unicorn Hair Band in Pink Colour, 10 pcs White Colour on Pink Design Nail S…" at bounding box center [557, 142] width 287 height 34
click at [418, 151] on span "Set Unicorn Hair Band in Pink Colour, 10 pcs White Colour on Pink Design Nail S…" at bounding box center [557, 142] width 287 height 34
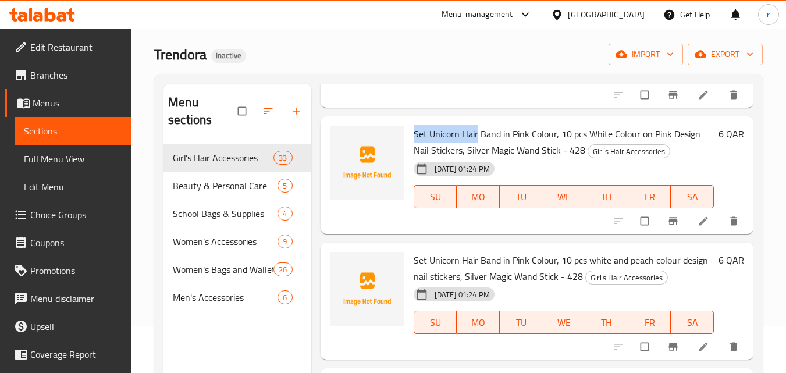
drag, startPoint x: 414, startPoint y: 151, endPoint x: 475, endPoint y: 150, distance: 61.7
click at [475, 150] on span "Set Unicorn Hair Band in Pink Colour, 10 pcs White Colour on Pink Design Nail S…" at bounding box center [557, 142] width 287 height 34
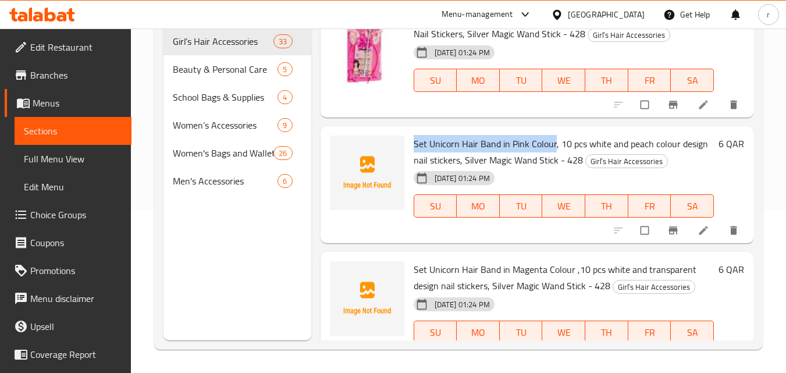
drag, startPoint x: 412, startPoint y: 161, endPoint x: 554, endPoint y: 155, distance: 142.6
click at [554, 155] on div "Set Unicorn Hair Band in Pink Colour, 10 pcs white and peach colour design nail…" at bounding box center [563, 185] width 309 height 108
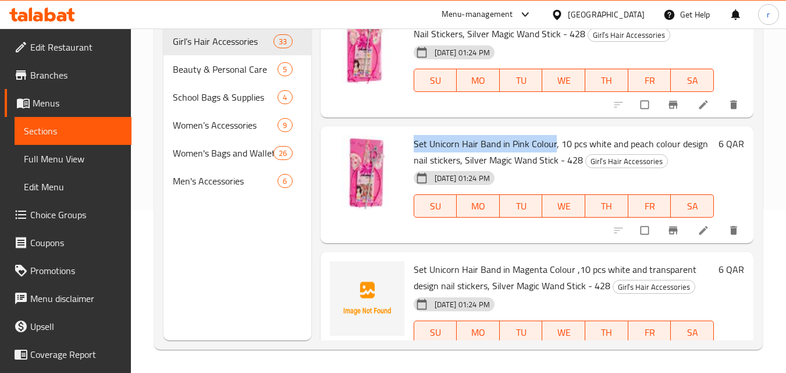
scroll to position [3431, 0]
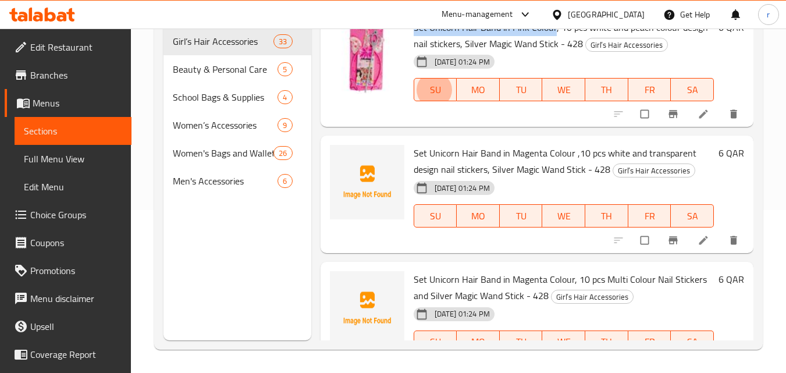
type button "0"
click at [472, 174] on span "Set Unicorn Hair Band in Magenta Colour ,10 pcs white and transparent design na…" at bounding box center [555, 161] width 283 height 34
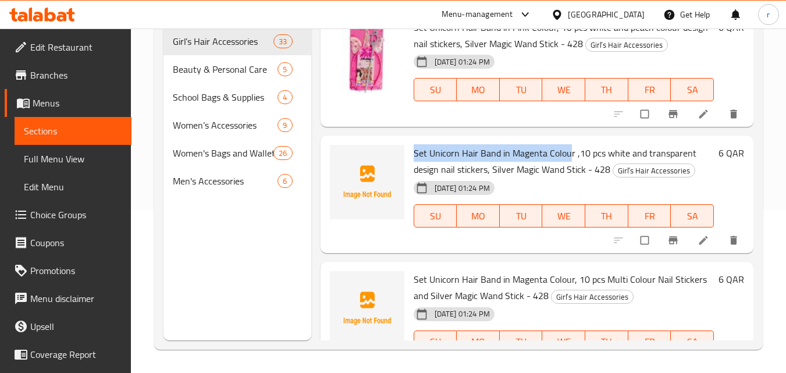
drag, startPoint x: 414, startPoint y: 170, endPoint x: 570, endPoint y: 172, distance: 155.3
click at [570, 172] on span "Set Unicorn Hair Band in Magenta Colour ,10 pcs white and transparent design na…" at bounding box center [555, 161] width 283 height 34
click at [438, 166] on span "Set Unicorn Hair Band in Magenta Colour ,10 pcs white and transparent design na…" at bounding box center [555, 161] width 283 height 34
click at [412, 173] on div "Set Unicorn Hair Band in Magenta Colour ,10 pcs white and transparent design na…" at bounding box center [563, 194] width 309 height 108
click at [417, 170] on span "Set Unicorn Hair Band in Magenta Colour ,10 pcs white and transparent design na…" at bounding box center [555, 161] width 283 height 34
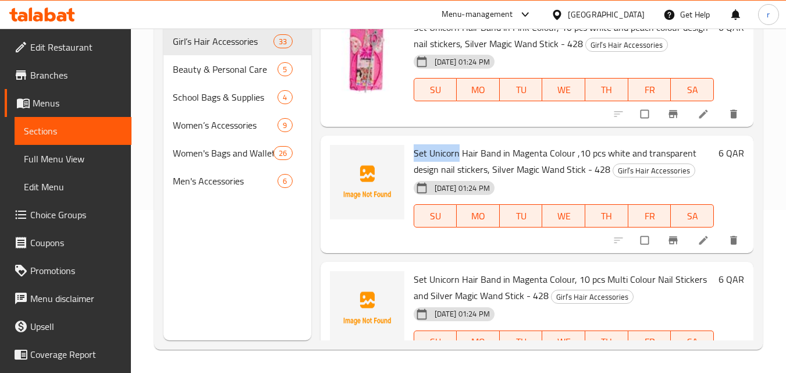
drag, startPoint x: 415, startPoint y: 170, endPoint x: 459, endPoint y: 170, distance: 44.2
click at [459, 170] on span "Set Unicorn Hair Band in Magenta Colour ,10 pcs white and transparent design na…" at bounding box center [555, 161] width 283 height 34
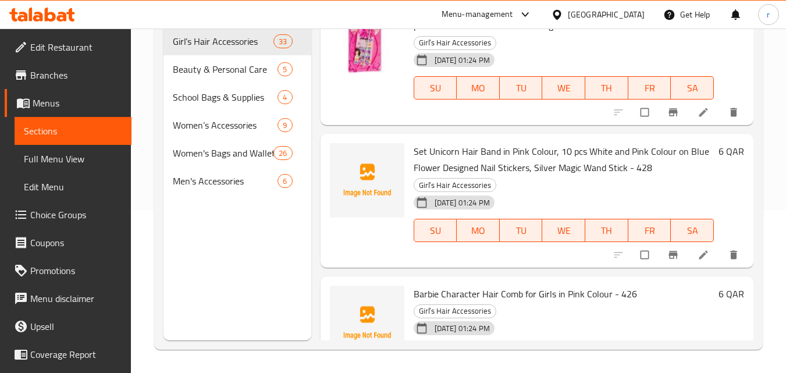
scroll to position [3897, 0]
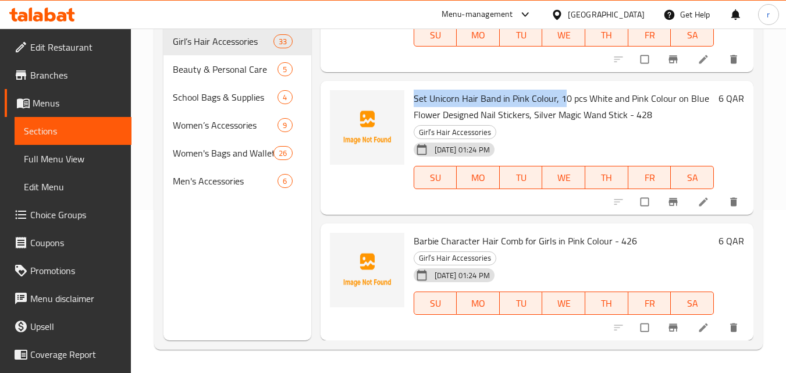
drag, startPoint x: 413, startPoint y: 99, endPoint x: 565, endPoint y: 105, distance: 152.0
click at [565, 105] on span "Set Unicorn Hair Band in Pink Colour, 10 pcs White and Pink Colour on Blue Flow…" at bounding box center [562, 107] width 296 height 34
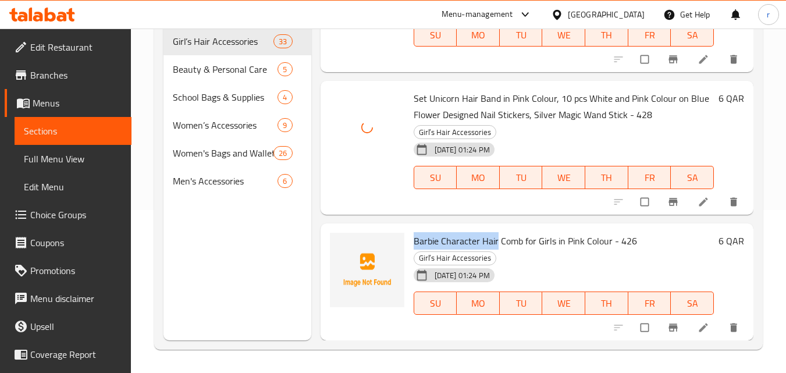
drag, startPoint x: 413, startPoint y: 240, endPoint x: 497, endPoint y: 234, distance: 84.0
click at [497, 234] on span "Barbie Character Hair Comb for Girls in Pink Colour - 426" at bounding box center [525, 240] width 223 height 17
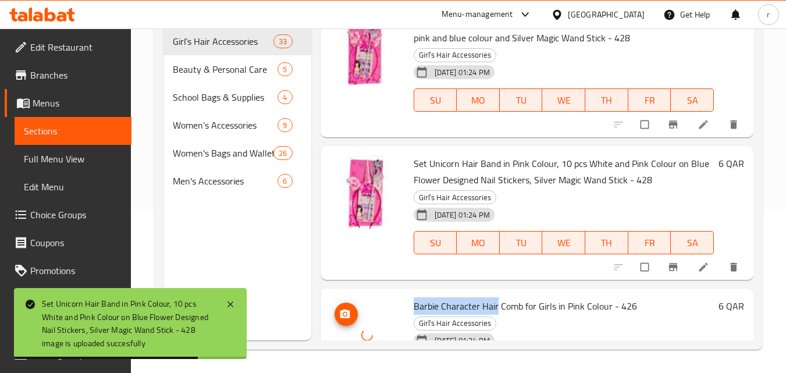
scroll to position [3722, 0]
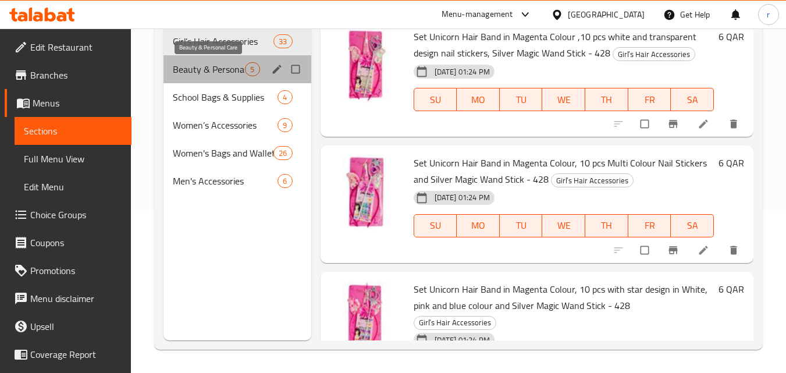
click at [233, 69] on span "Beauty & Personal Care" at bounding box center [209, 69] width 72 height 14
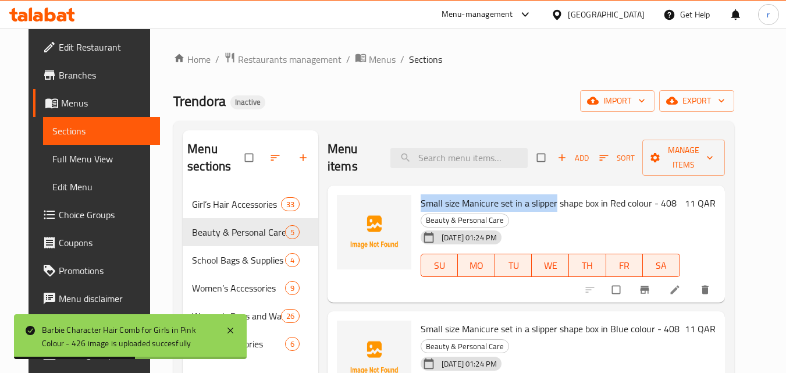
drag, startPoint x: 412, startPoint y: 202, endPoint x: 550, endPoint y: 204, distance: 137.3
click at [550, 204] on div "Small size Manicure set in a slipper shape box in Red colour - 408 Beauty & Per…" at bounding box center [550, 244] width 269 height 108
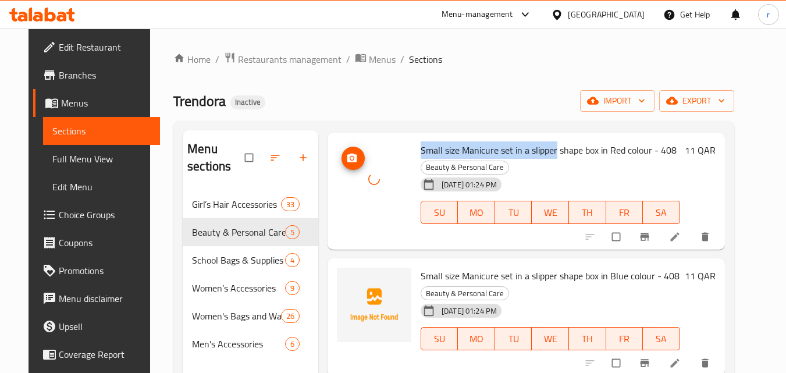
scroll to position [116, 0]
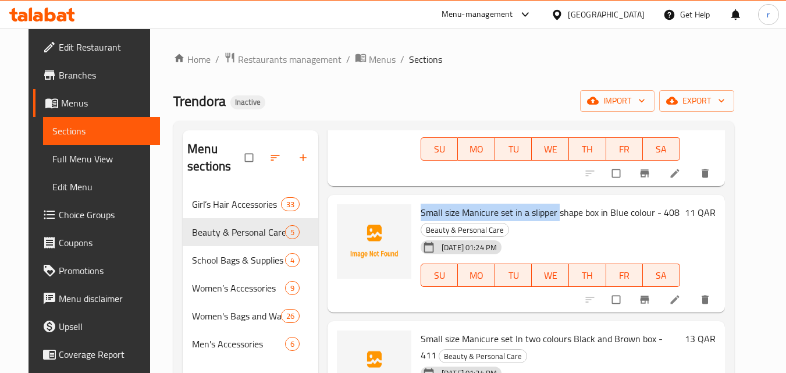
drag, startPoint x: 414, startPoint y: 214, endPoint x: 550, endPoint y: 216, distance: 136.2
click at [550, 216] on span "Small size Manicure set in a slipper shape box in Blue colour - 408" at bounding box center [550, 212] width 259 height 17
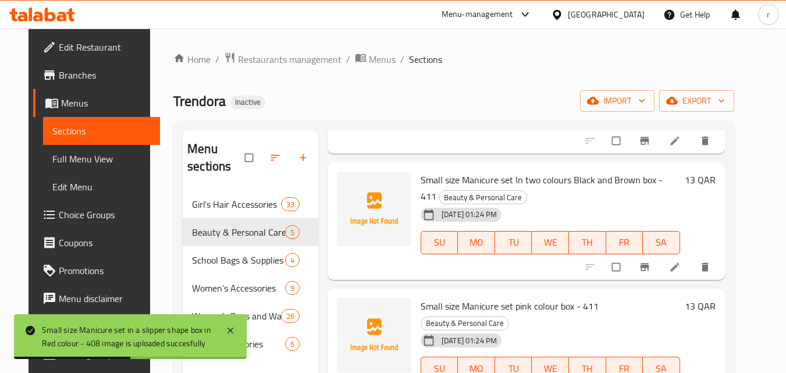
scroll to position [287, 0]
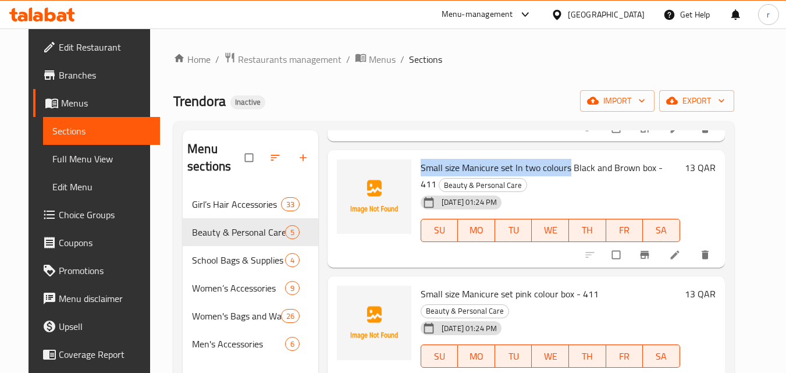
drag, startPoint x: 449, startPoint y: 170, endPoint x: 563, endPoint y: 170, distance: 114.6
click at [563, 170] on span "Small size Manicure set In two colours Black and Brown box - 411" at bounding box center [542, 176] width 242 height 34
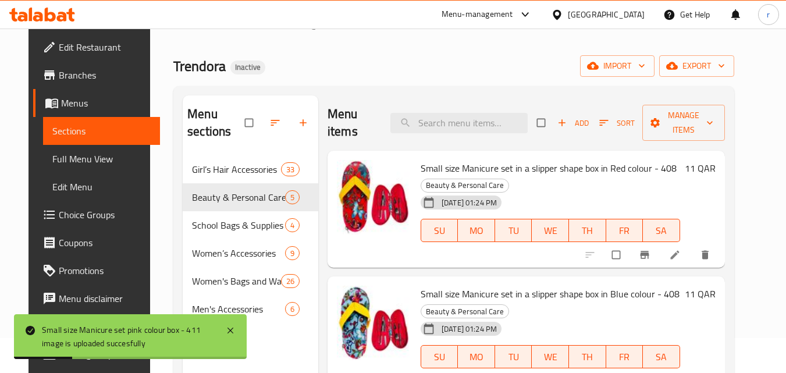
scroll to position [0, 0]
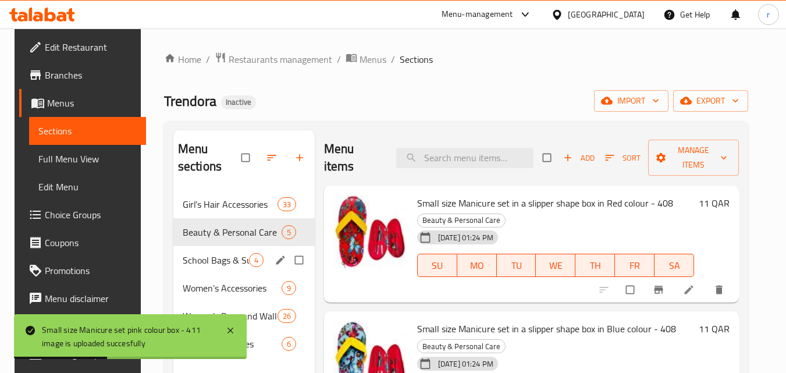
click at [216, 253] on span "School Bags & Supplies" at bounding box center [216, 260] width 66 height 14
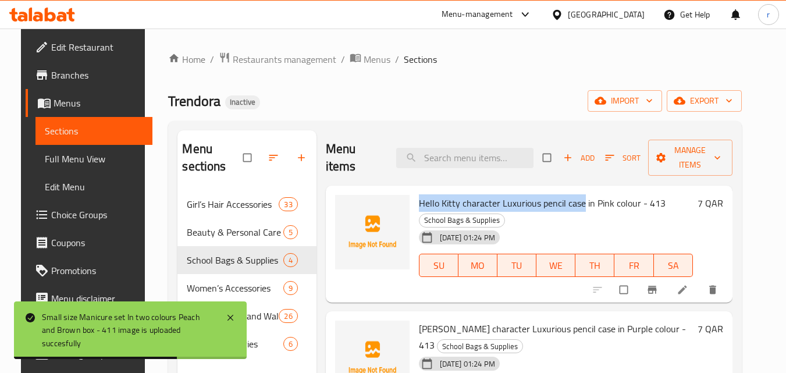
drag, startPoint x: 415, startPoint y: 205, endPoint x: 577, endPoint y: 205, distance: 161.1
click at [577, 205] on span "Hello Kitty character Luxurious pencil case in Pink colour - 413" at bounding box center [542, 202] width 247 height 17
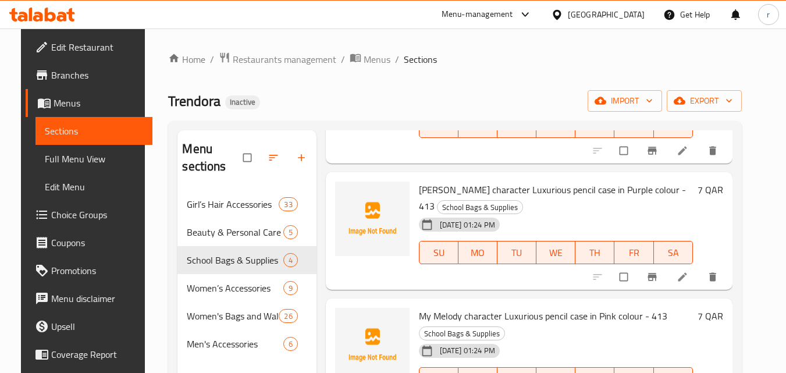
scroll to position [175, 0]
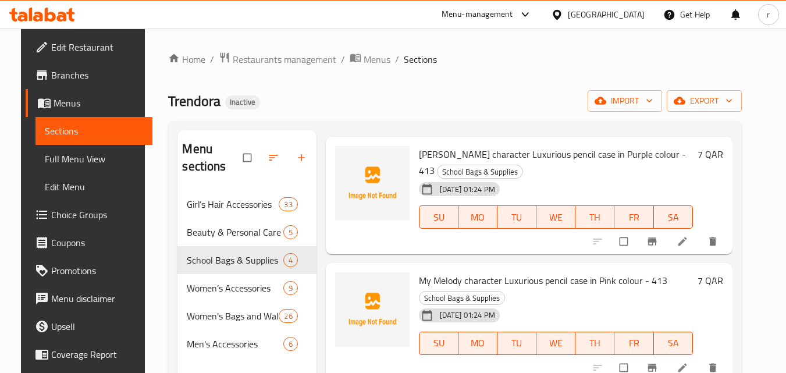
click at [419, 158] on span "[PERSON_NAME] character Luxurious pencil case in Purple colour - 413" at bounding box center [552, 162] width 267 height 34
click at [419, 156] on span "[PERSON_NAME] character Luxurious pencil case in Purple colour - 413" at bounding box center [552, 162] width 267 height 34
click at [432, 157] on span "[PERSON_NAME] character Luxurious pencil case in Purple colour - 413" at bounding box center [552, 162] width 267 height 34
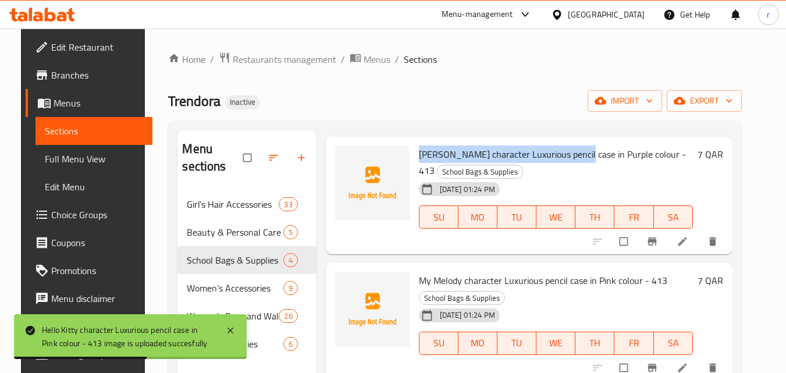
drag, startPoint x: 415, startPoint y: 155, endPoint x: 571, endPoint y: 157, distance: 155.9
click at [571, 157] on span "[PERSON_NAME] character Luxurious pencil case in Purple colour - 413" at bounding box center [552, 162] width 267 height 34
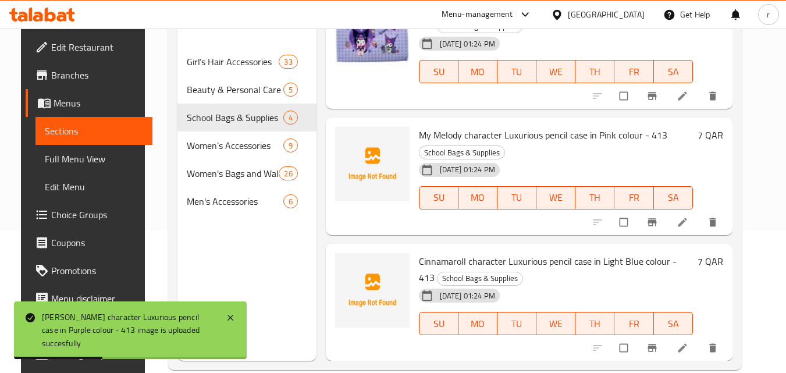
scroll to position [163, 0]
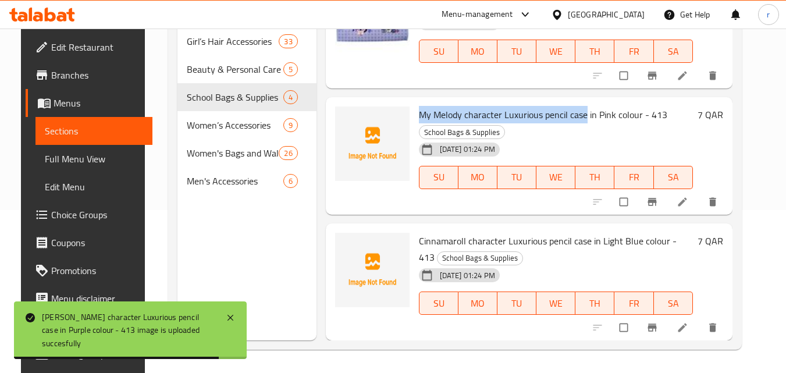
drag, startPoint x: 416, startPoint y: 117, endPoint x: 579, endPoint y: 120, distance: 163.5
click at [579, 120] on span "My Melody character Luxurious pencil case in Pink colour - 413" at bounding box center [543, 114] width 248 height 17
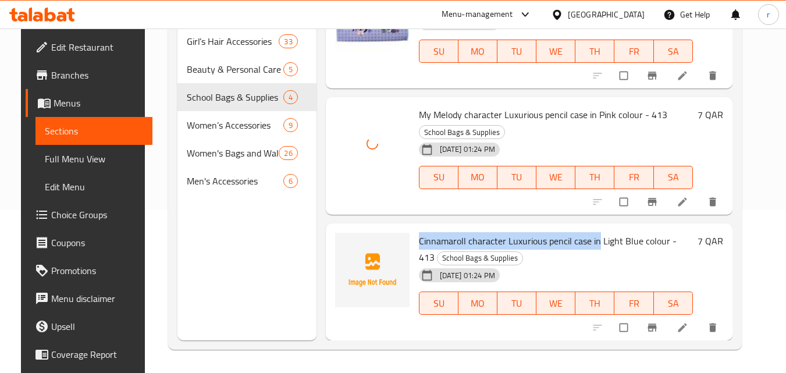
drag, startPoint x: 414, startPoint y: 241, endPoint x: 590, endPoint y: 241, distance: 176.9
click at [590, 241] on span "Cinnamaroll character Luxurious pencil case in Light Blue colour - 413" at bounding box center [548, 249] width 258 height 34
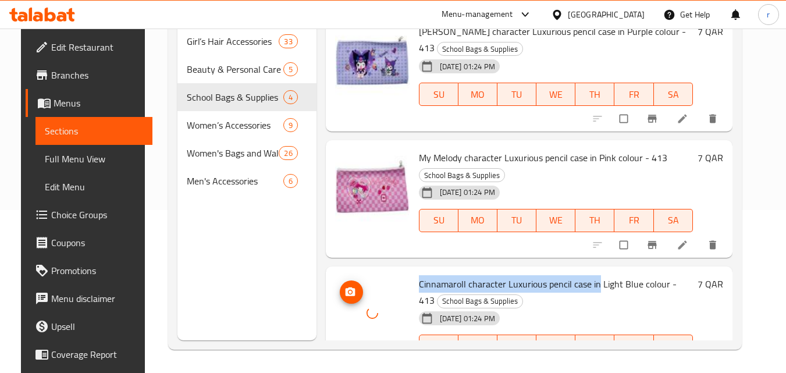
scroll to position [0, 0]
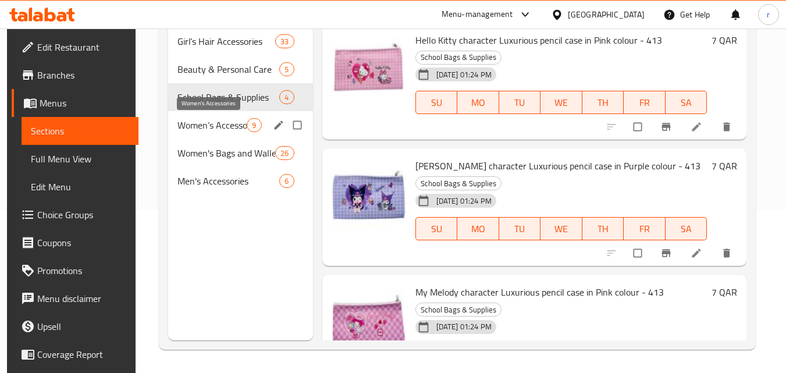
click at [226, 130] on span "Women’s Accessories" at bounding box center [211, 125] width 69 height 14
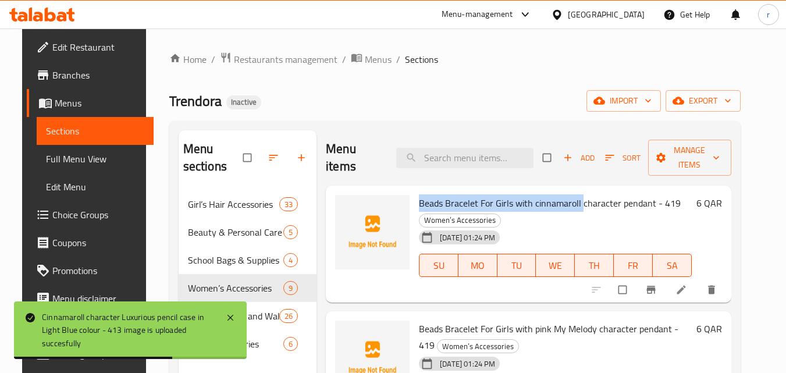
drag, startPoint x: 415, startPoint y: 207, endPoint x: 577, endPoint y: 207, distance: 161.7
click at [577, 207] on span "Beads Bracelet For Girls with cinnamaroll character pendant - 419" at bounding box center [550, 202] width 262 height 17
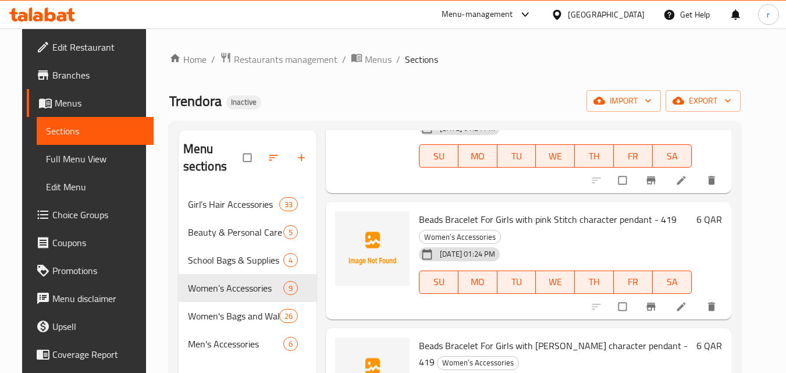
scroll to position [291, 0]
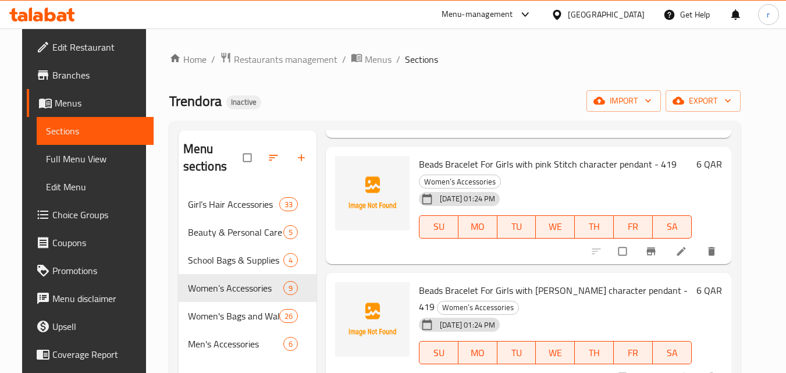
type button "0"
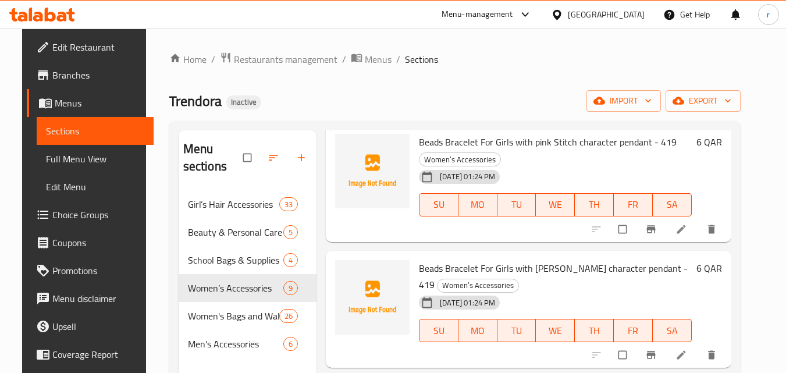
scroll to position [233, 0]
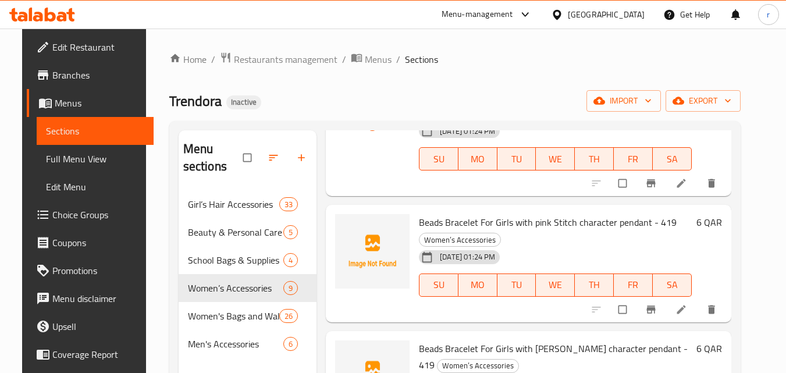
click at [553, 222] on span "Beads Bracelet For Girls with pink Stitch character pendant - 419" at bounding box center [548, 222] width 258 height 17
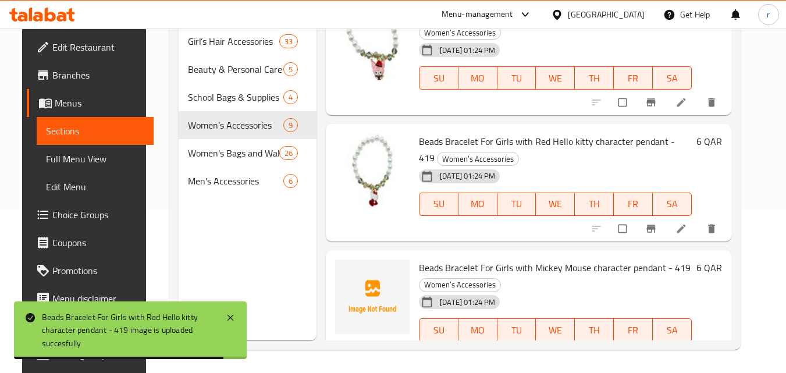
scroll to position [807, 0]
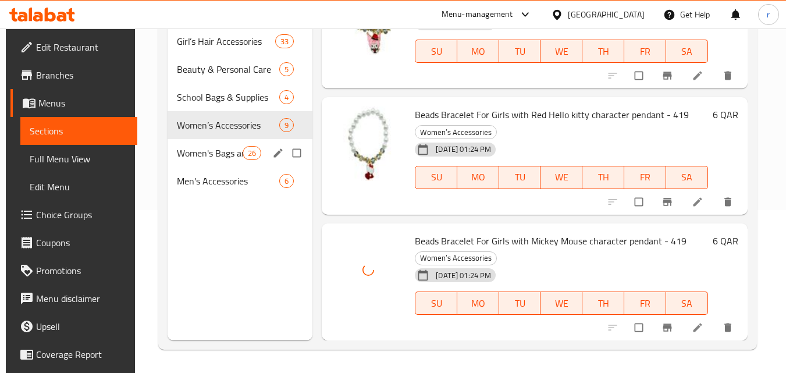
click at [243, 154] on span "26" at bounding box center [251, 153] width 17 height 11
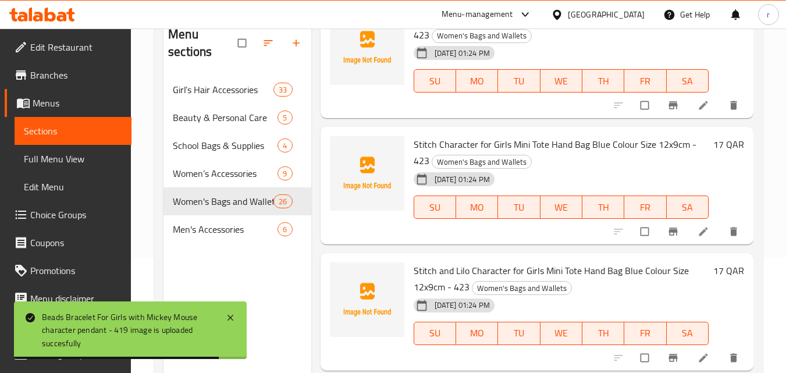
scroll to position [163, 0]
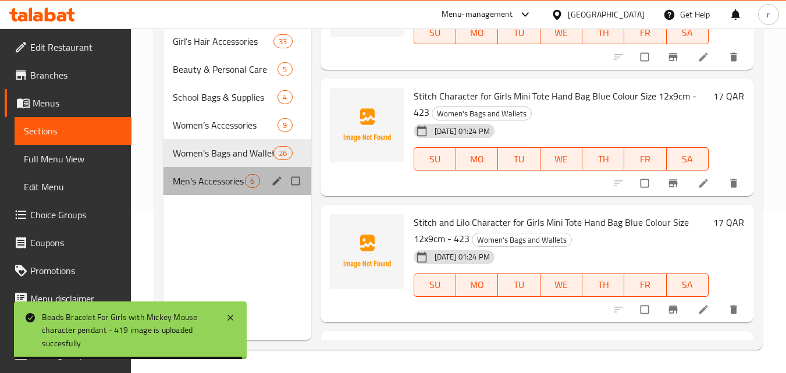
click at [218, 186] on span "Men's Accessories" at bounding box center [209, 181] width 72 height 14
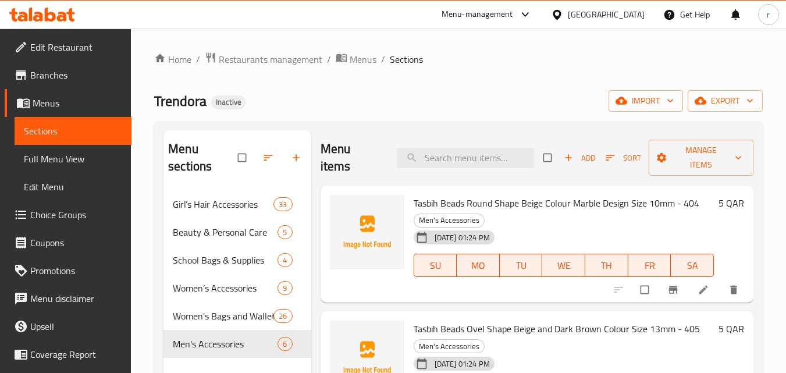
click at [416, 201] on span "Tasbih Beads Round Shape Beige Colour Marble Design Size 10mm - 404" at bounding box center [557, 202] width 286 height 17
drag, startPoint x: 416, startPoint y: 201, endPoint x: 539, endPoint y: 202, distance: 123.3
click at [539, 202] on span "Tasbih Beads Round Shape Beige Colour Marble Design Size 10mm - 404" at bounding box center [557, 202] width 286 height 17
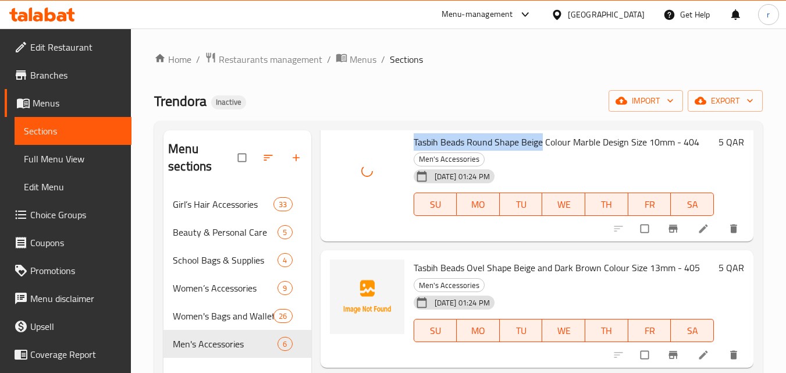
scroll to position [116, 0]
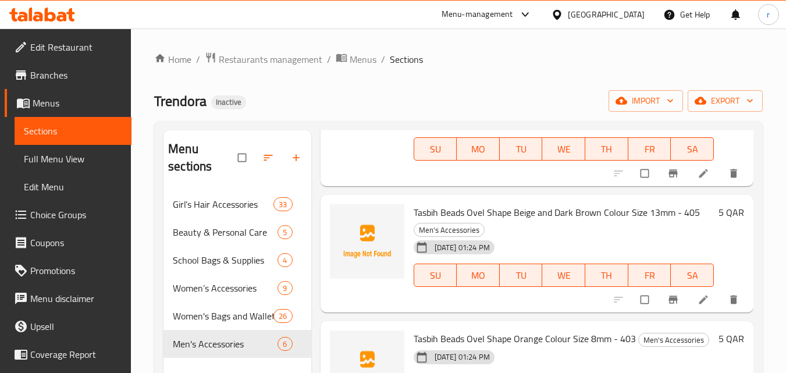
drag, startPoint x: 414, startPoint y: 211, endPoint x: 420, endPoint y: 212, distance: 5.8
click at [554, 209] on span "Tasbih Beads Ovel Shape Beige and Dark Brown Colour Size 13mm - 405" at bounding box center [557, 212] width 286 height 17
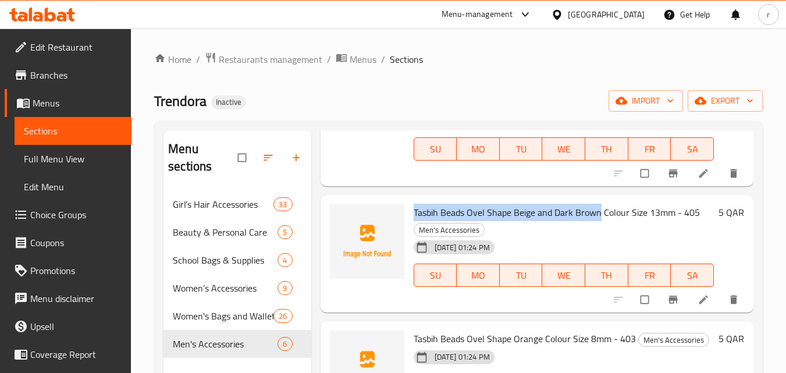
drag, startPoint x: 413, startPoint y: 215, endPoint x: 598, endPoint y: 215, distance: 185.0
click at [598, 215] on span "Tasbih Beads Ovel Shape Beige and Dark Brown Colour Size 13mm - 405" at bounding box center [557, 212] width 286 height 17
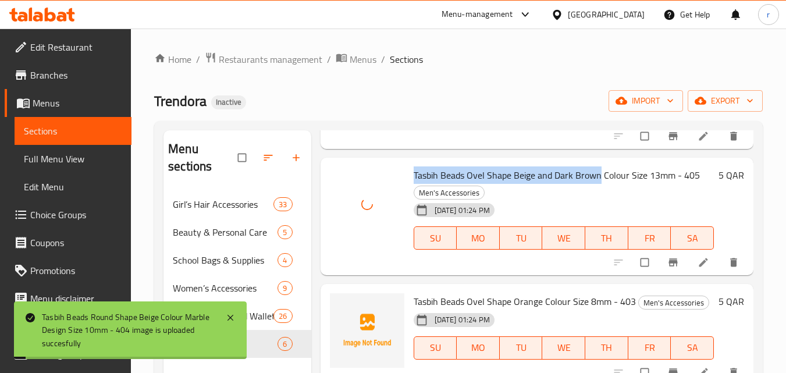
scroll to position [233, 0]
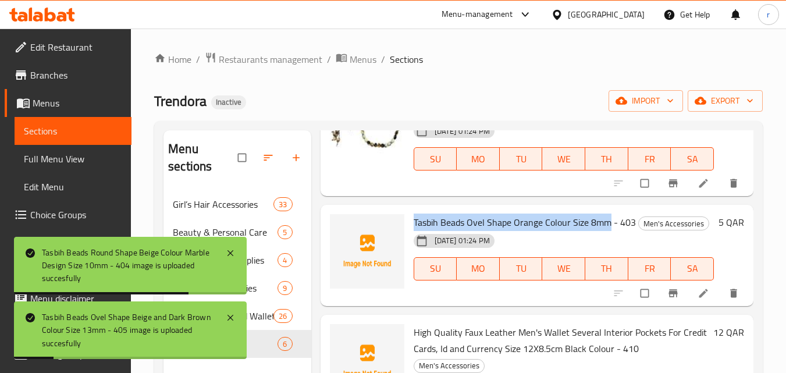
drag, startPoint x: 415, startPoint y: 222, endPoint x: 609, endPoint y: 222, distance: 193.7
click at [609, 222] on span "Tasbih Beads Ovel Shape Orange Colour Size 8mm - 403" at bounding box center [525, 222] width 222 height 17
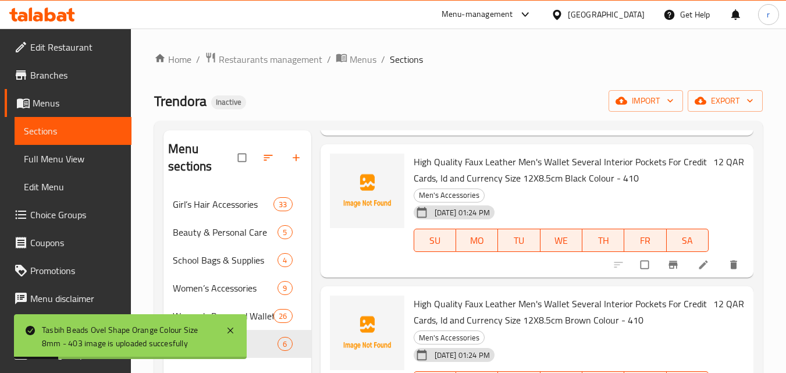
scroll to position [407, 0]
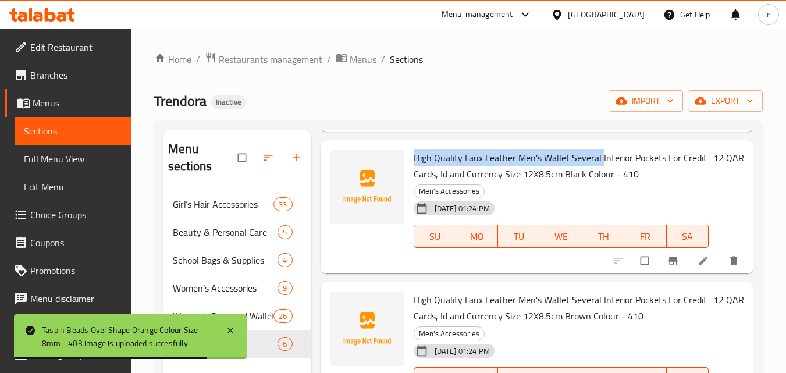
drag, startPoint x: 414, startPoint y: 159, endPoint x: 599, endPoint y: 155, distance: 185.6
click at [599, 155] on span "High Quality Faux Leather Men's Wallet Several Interior Pockets For Credit Card…" at bounding box center [560, 166] width 293 height 34
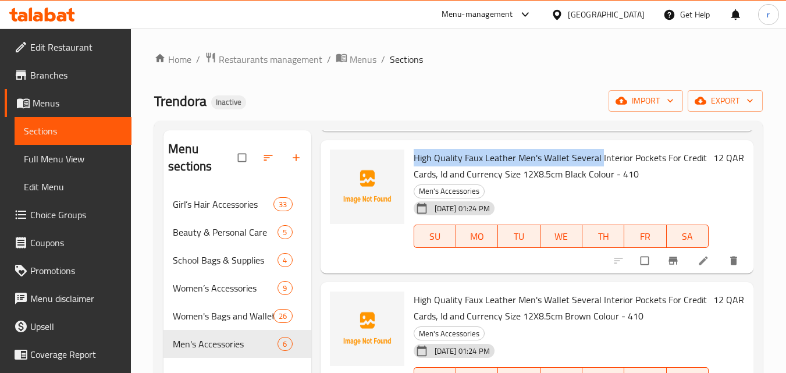
click at [467, 152] on span "High Quality Faux Leather Men's Wallet Several Interior Pockets For Credit Card…" at bounding box center [560, 166] width 293 height 34
drag, startPoint x: 541, startPoint y: 155, endPoint x: 565, endPoint y: 158, distance: 24.0
click at [565, 158] on span "High Quality Faux Leather Men's Wallet Several Interior Pockets For Credit Card…" at bounding box center [560, 166] width 293 height 34
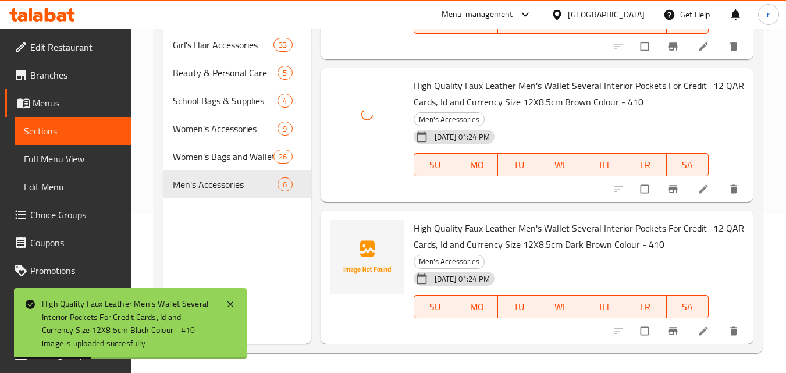
scroll to position [163, 0]
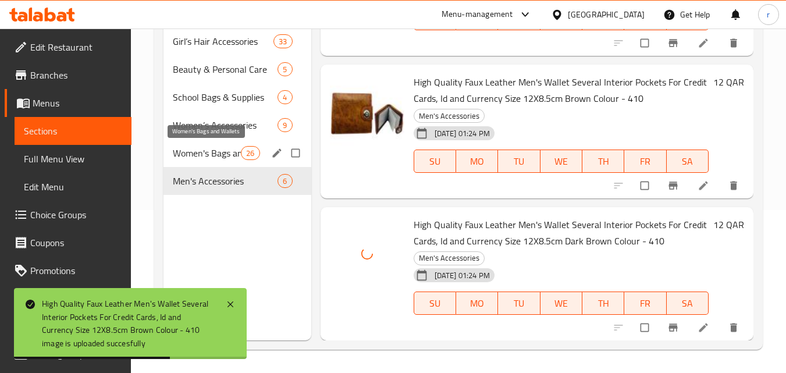
click at [219, 154] on span "Women's Bags and Wallets" at bounding box center [207, 153] width 68 height 14
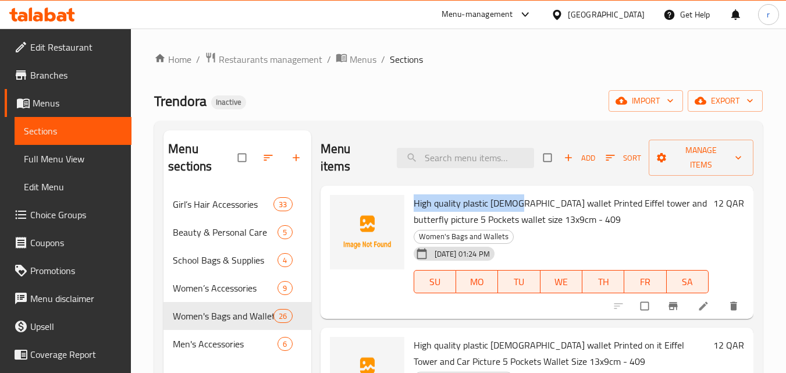
drag, startPoint x: 415, startPoint y: 202, endPoint x: 513, endPoint y: 201, distance: 97.2
click at [513, 201] on span "High quality plastic [DEMOGRAPHIC_DATA] wallet Printed Eiffel tower and butterf…" at bounding box center [560, 211] width 293 height 34
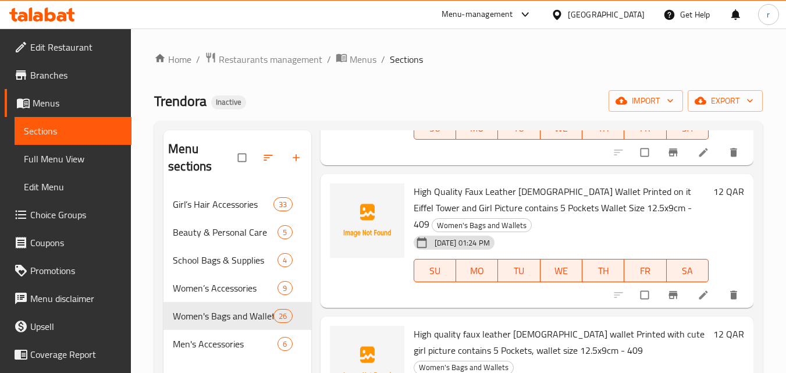
scroll to position [524, 0]
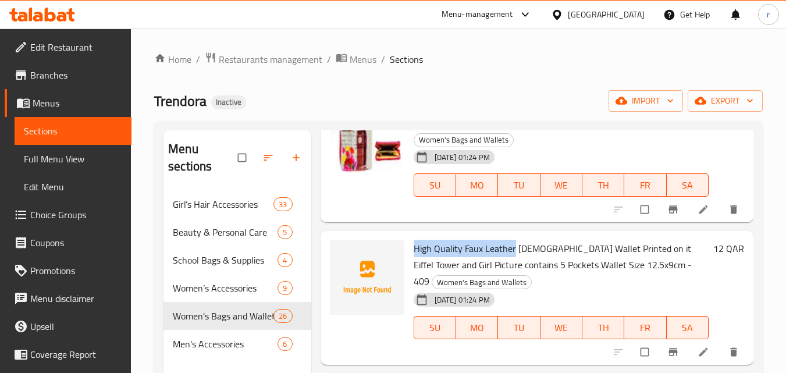
drag, startPoint x: 415, startPoint y: 183, endPoint x: 513, endPoint y: 182, distance: 97.7
click at [513, 240] on span "High Quality Faux Leather [DEMOGRAPHIC_DATA] Wallet Printed on it Eiffel Tower …" at bounding box center [553, 265] width 278 height 50
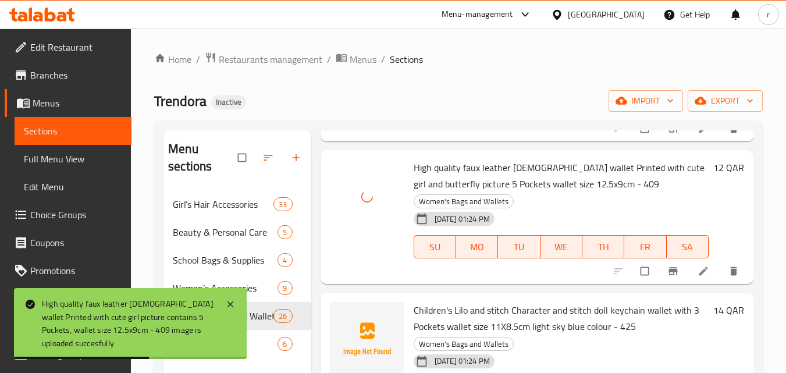
scroll to position [873, 0]
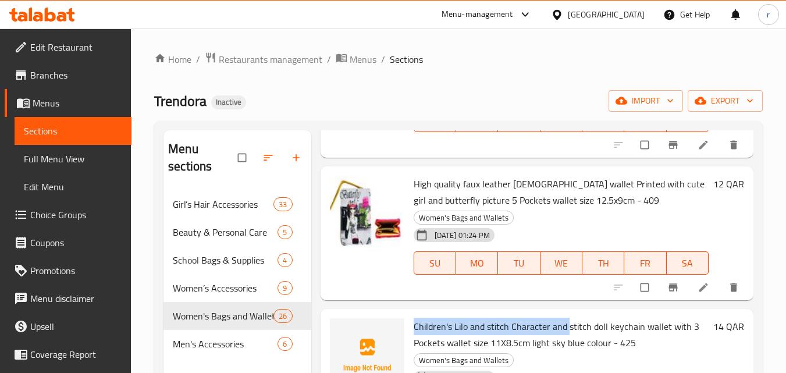
drag, startPoint x: 414, startPoint y: 231, endPoint x: 565, endPoint y: 225, distance: 151.9
click at [565, 318] on span "Children's Lilo and stitch Character and stitch doll keychain wallet with 3 Poc…" at bounding box center [557, 335] width 286 height 34
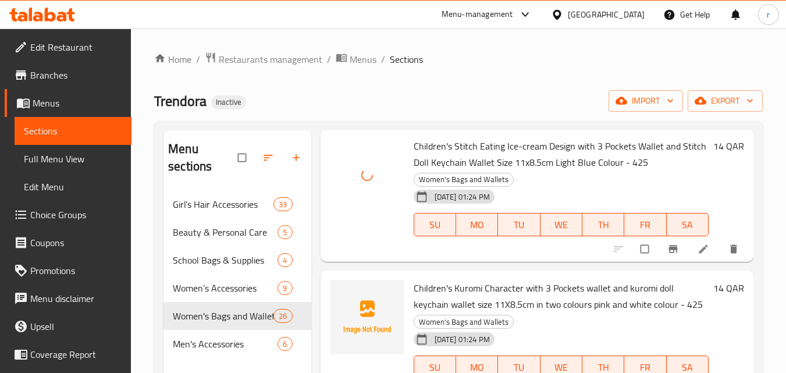
scroll to position [1454, 0]
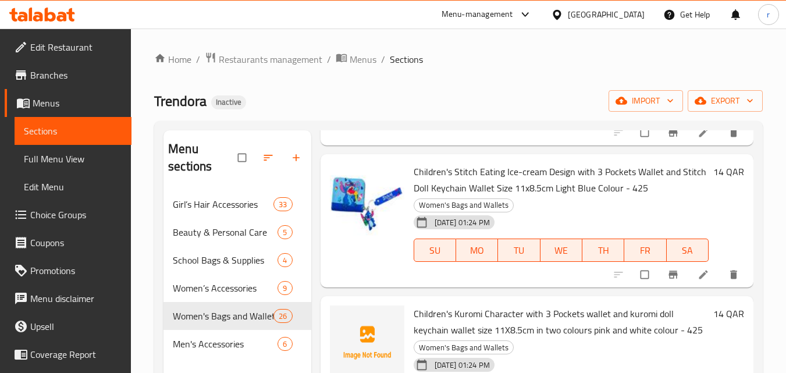
type button "0"
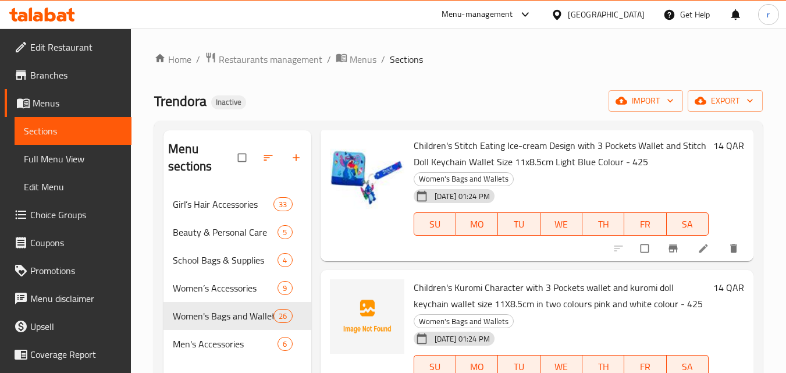
scroll to position [1445, 0]
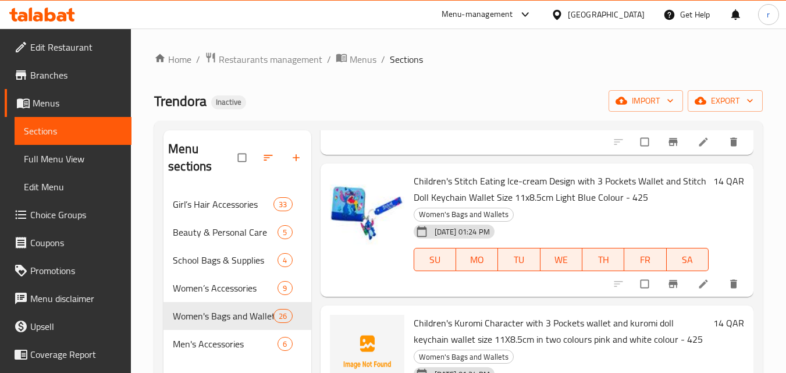
click at [521, 314] on span "Children's Kuromi Character with 3 Pockets wallet and kuromi doll keychain wall…" at bounding box center [558, 331] width 289 height 34
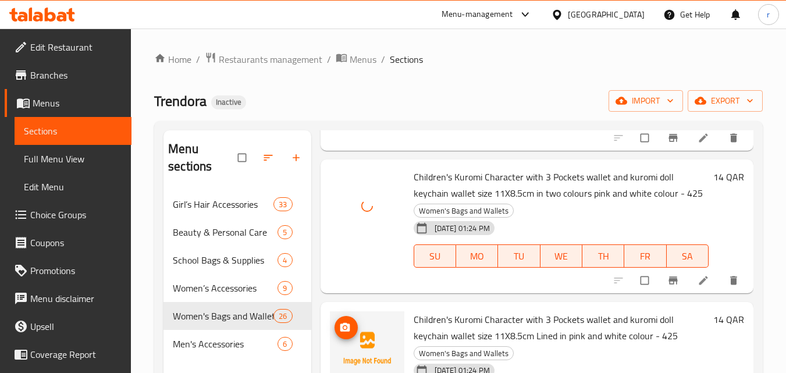
scroll to position [1620, 0]
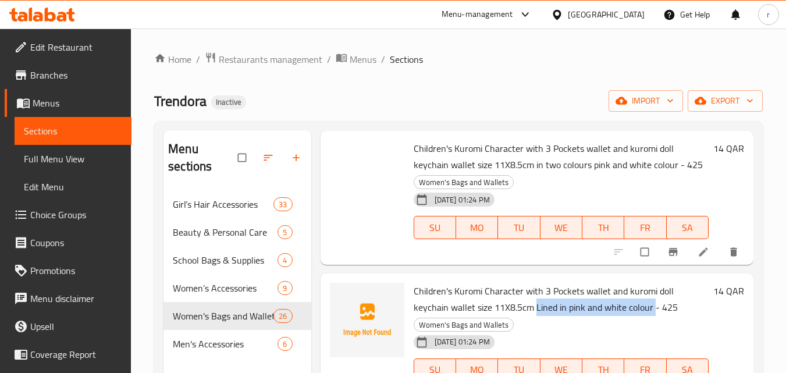
drag, startPoint x: 535, startPoint y: 214, endPoint x: 654, endPoint y: 214, distance: 119.3
click at [654, 282] on span "Children's Kuromi Character with 3 Pockets wallet and kuromi doll keychain wall…" at bounding box center [546, 299] width 264 height 34
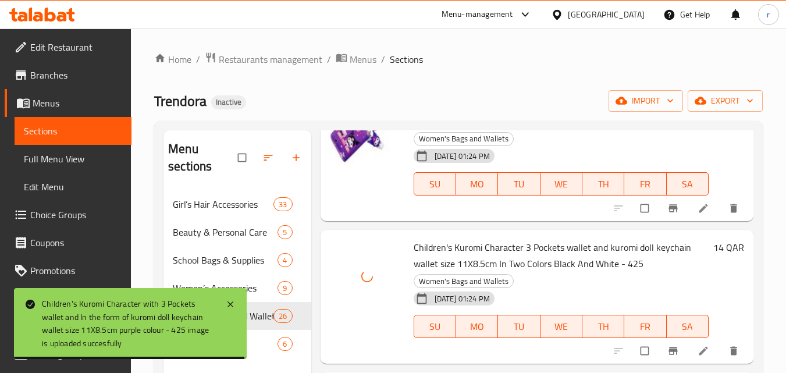
scroll to position [2318, 0]
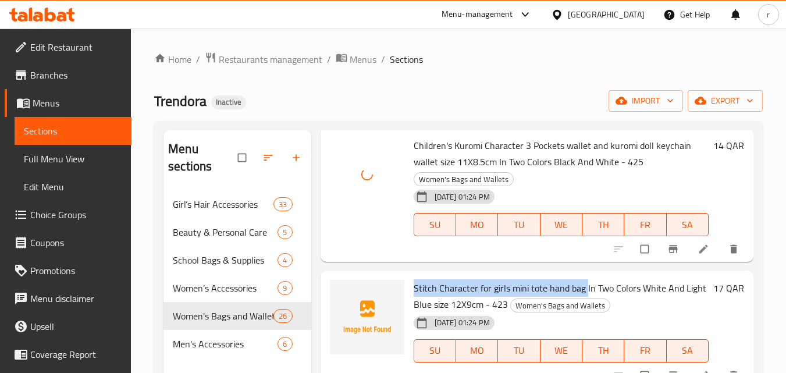
drag, startPoint x: 415, startPoint y: 191, endPoint x: 584, endPoint y: 193, distance: 169.3
click at [584, 279] on span "Stitch Character for girls mini tote hand bag In Two Colors White And Light Blu…" at bounding box center [560, 296] width 293 height 34
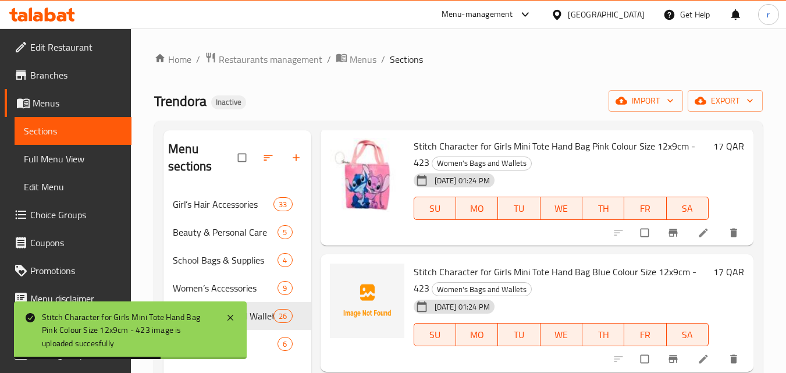
scroll to position [2805, 0]
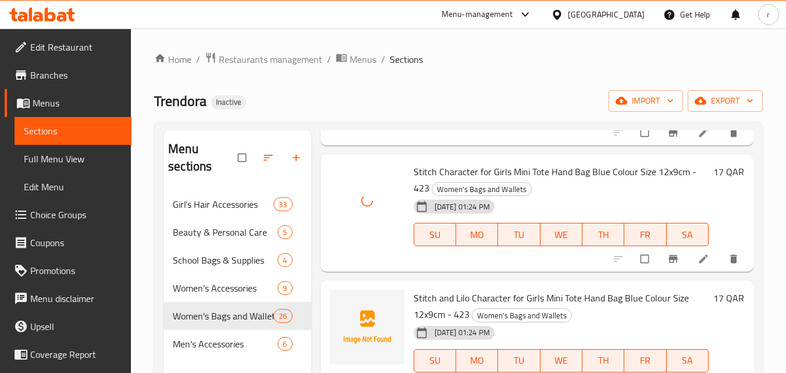
type button "0"
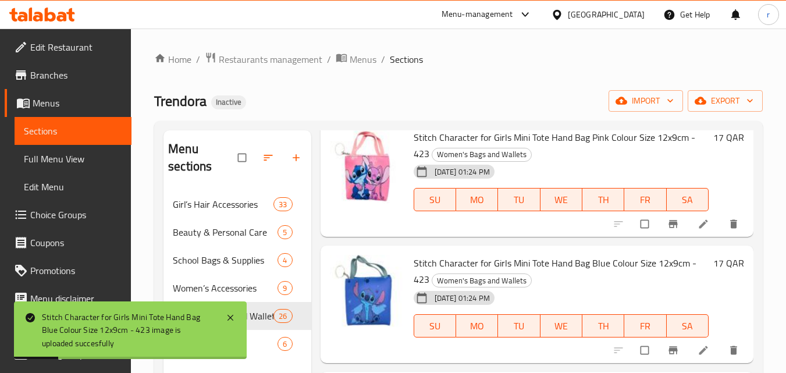
scroll to position [2936, 0]
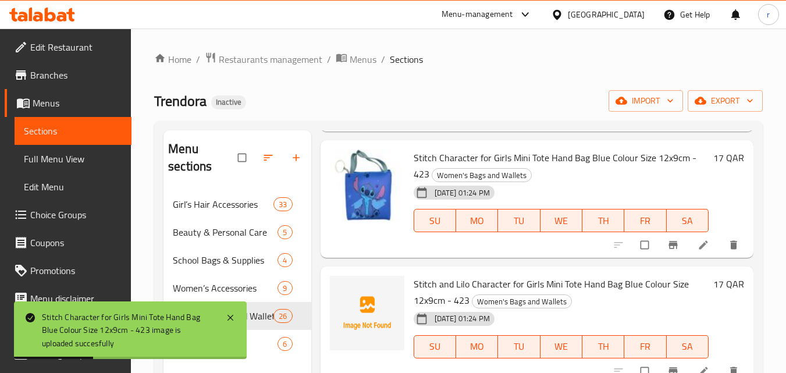
click at [430, 275] on span "Stitch and Lilo Character for Girls Mini Tote Hand Bag Blue Colour Size 12x9cm …" at bounding box center [551, 292] width 275 height 34
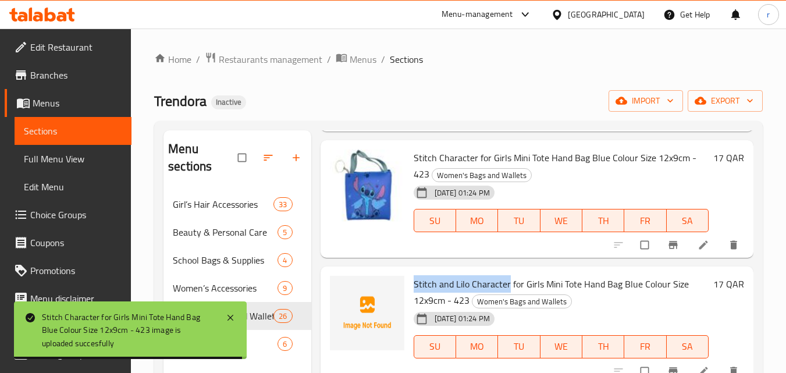
drag, startPoint x: 415, startPoint y: 190, endPoint x: 508, endPoint y: 192, distance: 93.1
click at [508, 275] on span "Stitch and Lilo Character for Girls Mini Tote Hand Bag Blue Colour Size 12x9cm …" at bounding box center [551, 292] width 275 height 34
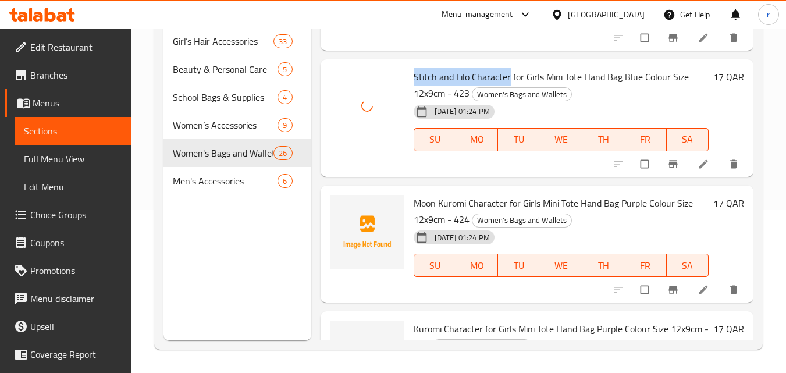
scroll to position [2922, 0]
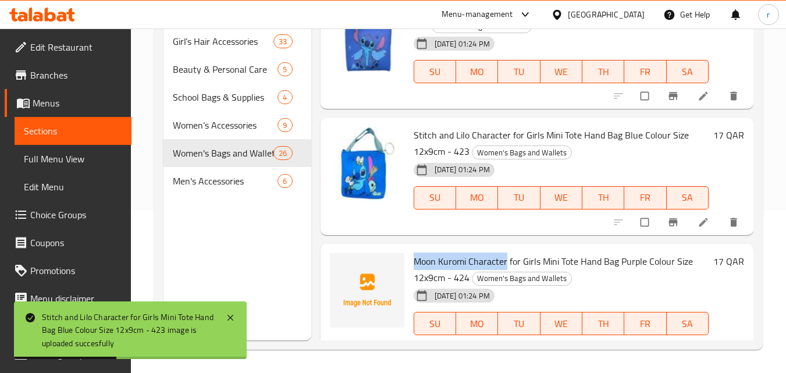
drag, startPoint x: 414, startPoint y: 166, endPoint x: 504, endPoint y: 168, distance: 90.2
click at [504, 252] on span "Moon Kuromi Character for Girls Mini Tote Hand Bag Purple Colour Size 12x9cm - …" at bounding box center [553, 269] width 279 height 34
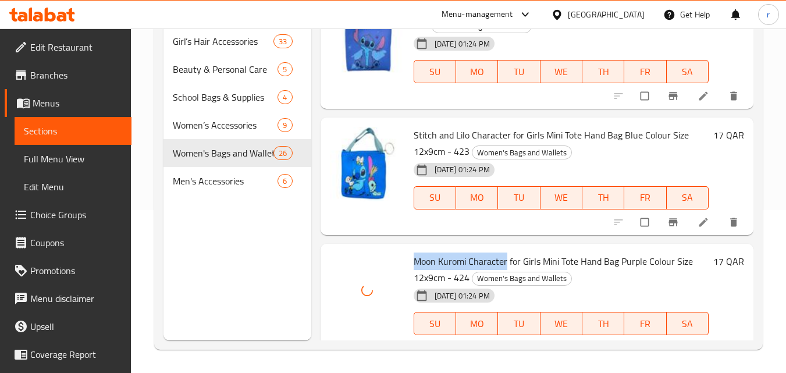
scroll to position [3038, 0]
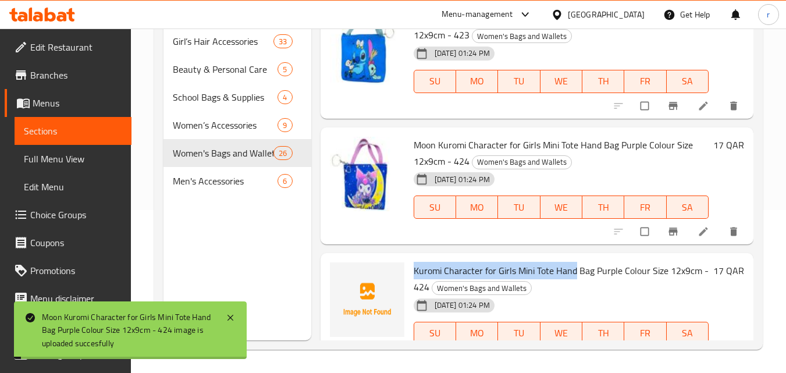
drag, startPoint x: 414, startPoint y: 175, endPoint x: 574, endPoint y: 176, distance: 159.4
click at [574, 262] on span "Kuromi Character for Girls Mini Tote Hand Bag Purple Colour Size 12x9cm - 424" at bounding box center [561, 279] width 295 height 34
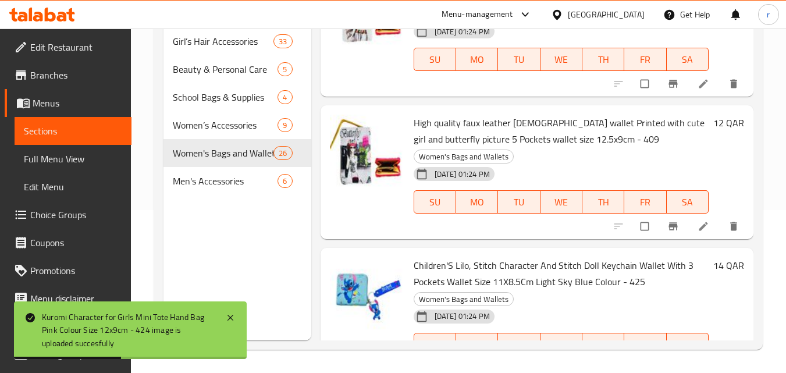
scroll to position [769, 0]
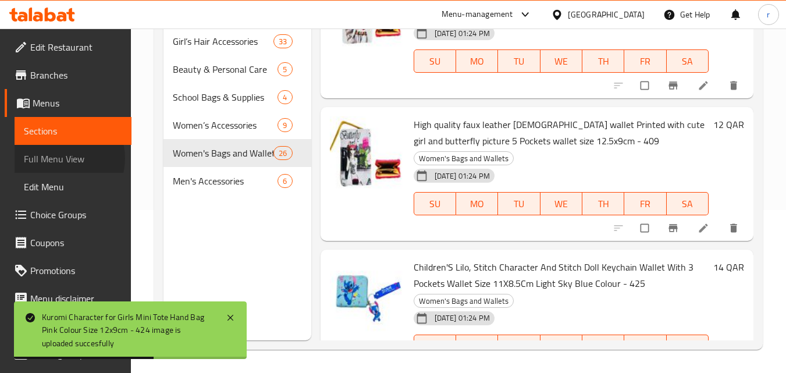
click at [62, 158] on span "Full Menu View" at bounding box center [73, 159] width 98 height 14
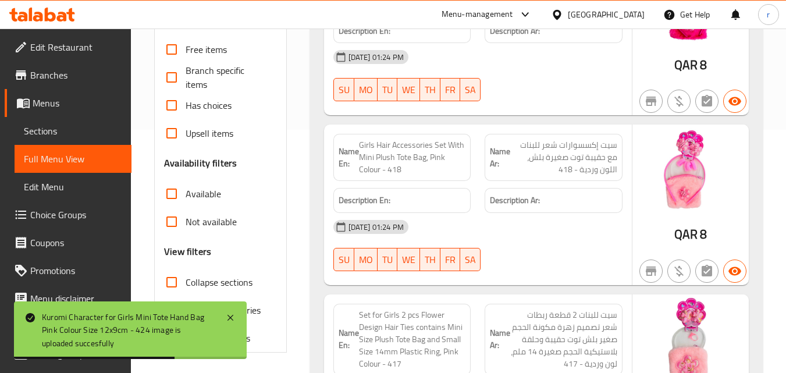
scroll to position [396, 0]
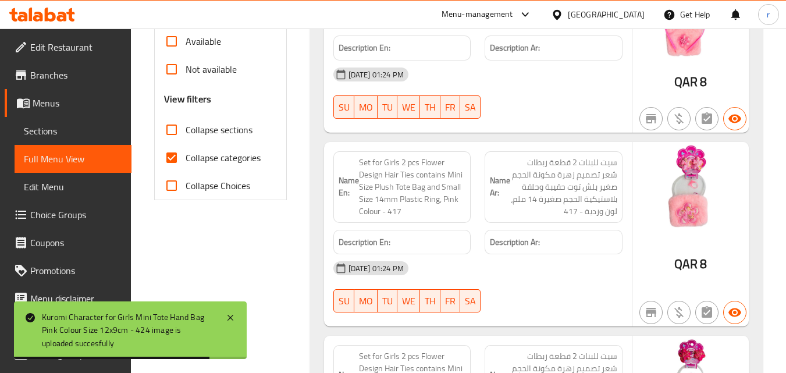
click at [176, 161] on input "Collapse categories" at bounding box center [172, 158] width 28 height 28
checkbox input "false"
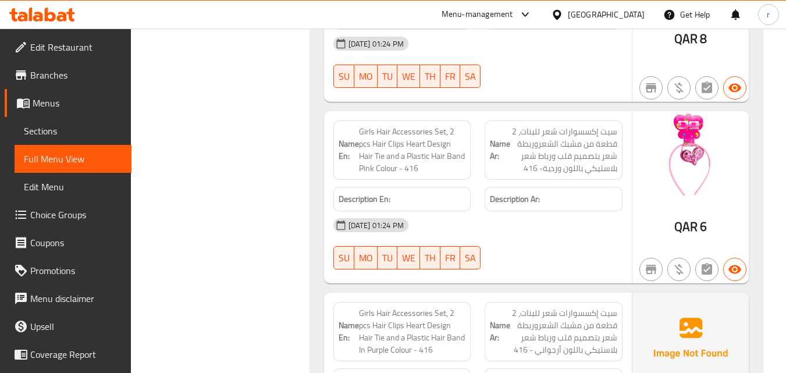
scroll to position [931, 0]
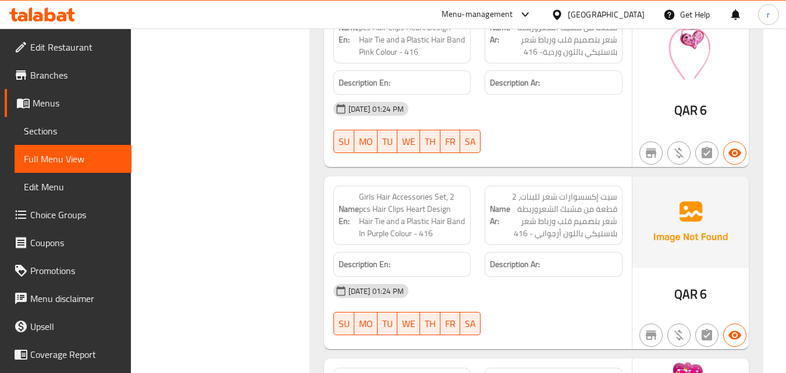
click at [67, 134] on span "Sections" at bounding box center [73, 131] width 98 height 14
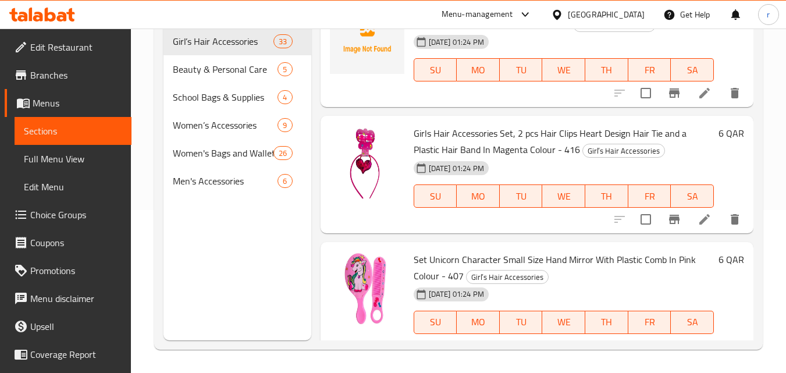
scroll to position [582, 0]
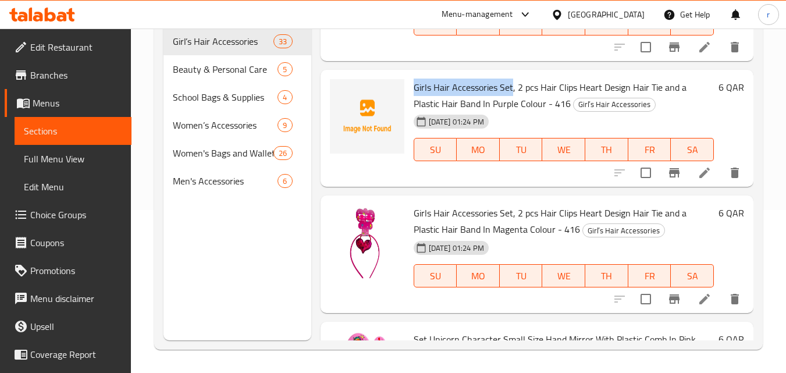
drag, startPoint x: 414, startPoint y: 122, endPoint x: 513, endPoint y: 127, distance: 99.0
click at [513, 112] on span "Girls Hair Accessories Set, 2 pcs Hair Clips Heart Design Hair Tie and a Plasti…" at bounding box center [550, 96] width 273 height 34
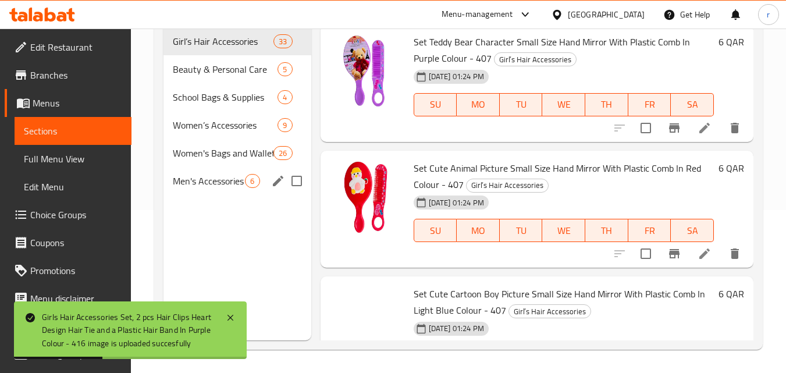
scroll to position [1571, 0]
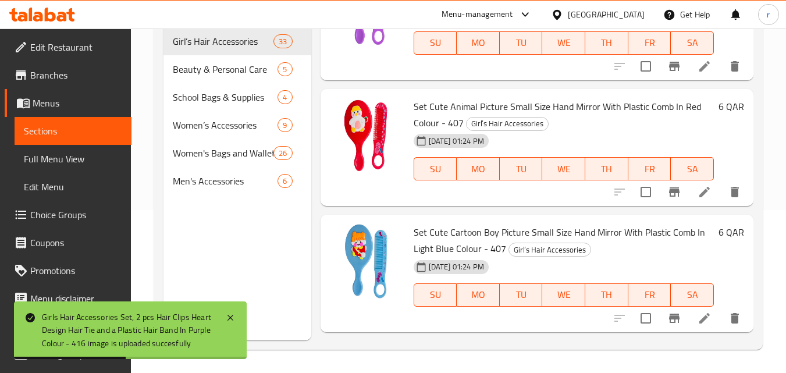
click at [49, 157] on span "Full Menu View" at bounding box center [73, 159] width 98 height 14
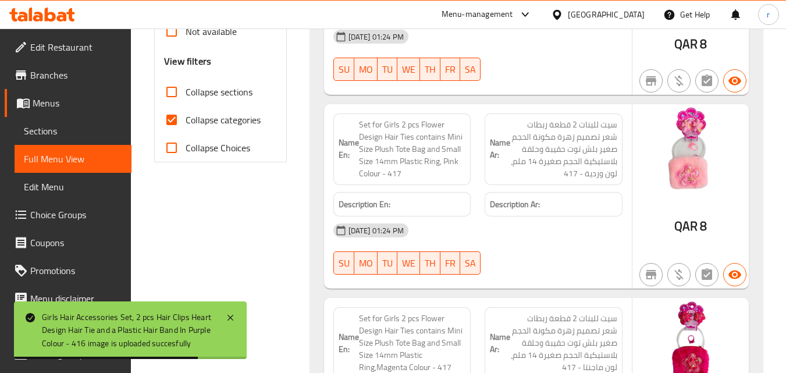
scroll to position [524, 0]
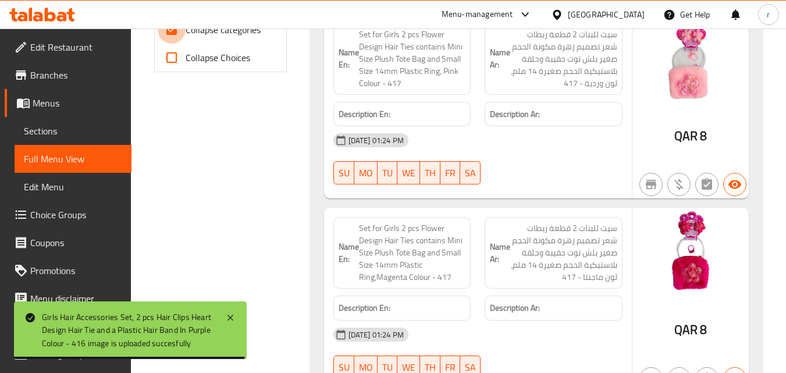
click at [172, 34] on input "Collapse categories" at bounding box center [172, 30] width 28 height 28
checkbox input "false"
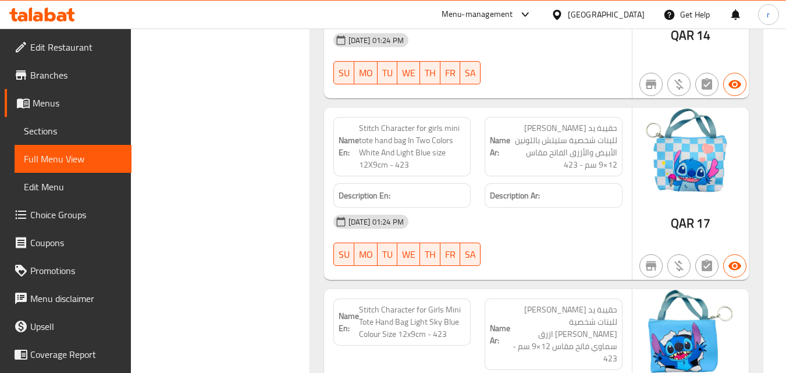
scroll to position [12580, 0]
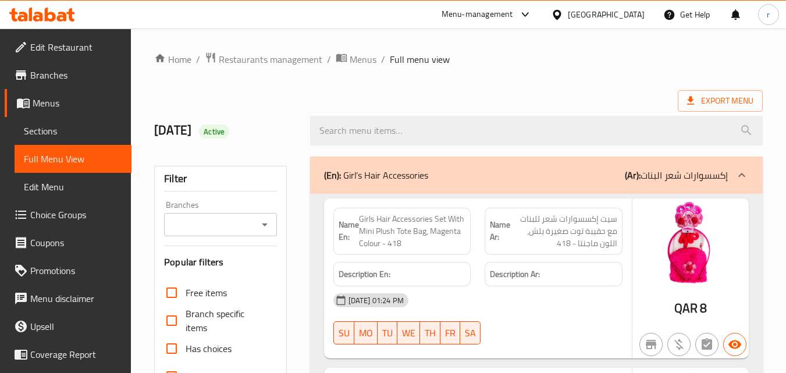
click at [40, 12] on icon at bounding box center [42, 15] width 66 height 14
